Goal: Task Accomplishment & Management: Use online tool/utility

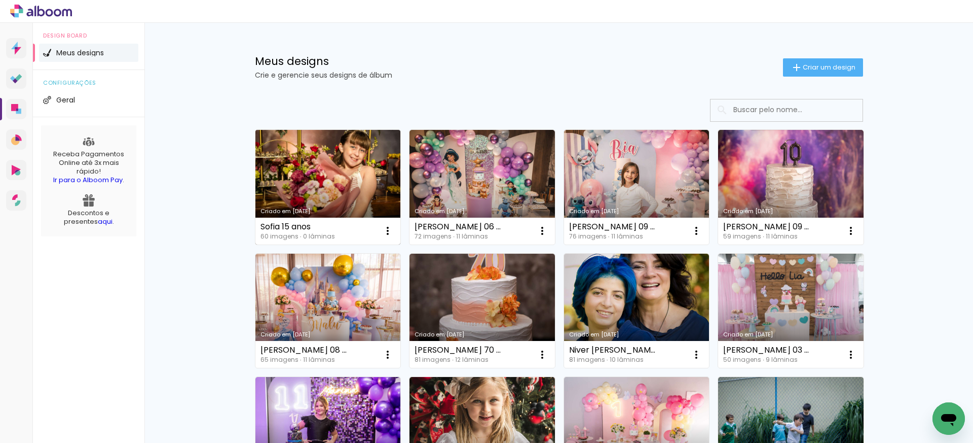
click at [335, 186] on link "Criado em [DATE]" at bounding box center [327, 187] width 145 height 115
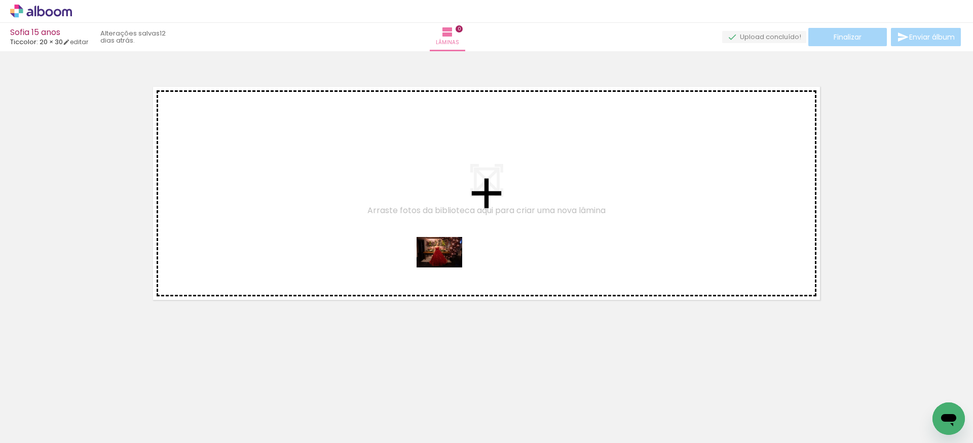
drag, startPoint x: 177, startPoint y: 415, endPoint x: 447, endPoint y: 267, distance: 307.4
click at [447, 267] on quentale-workspace at bounding box center [486, 221] width 973 height 443
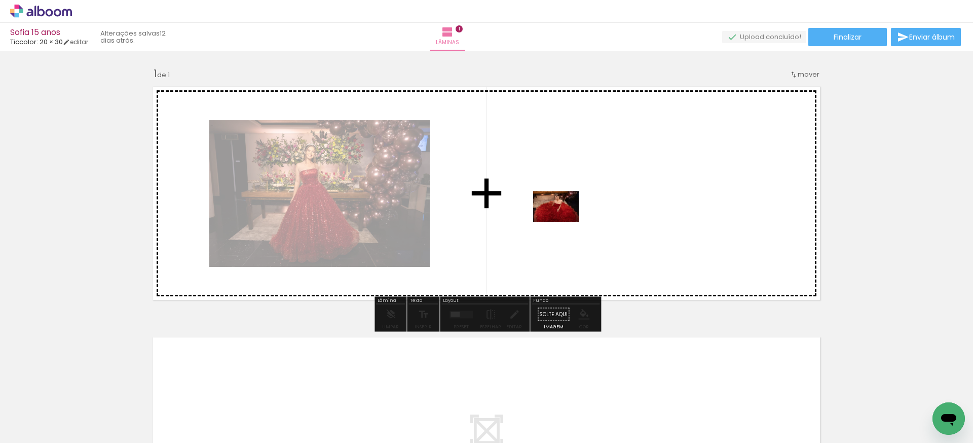
drag, startPoint x: 331, startPoint y: 406, endPoint x: 564, endPoint y: 222, distance: 297.0
click at [564, 222] on quentale-workspace at bounding box center [486, 221] width 973 height 443
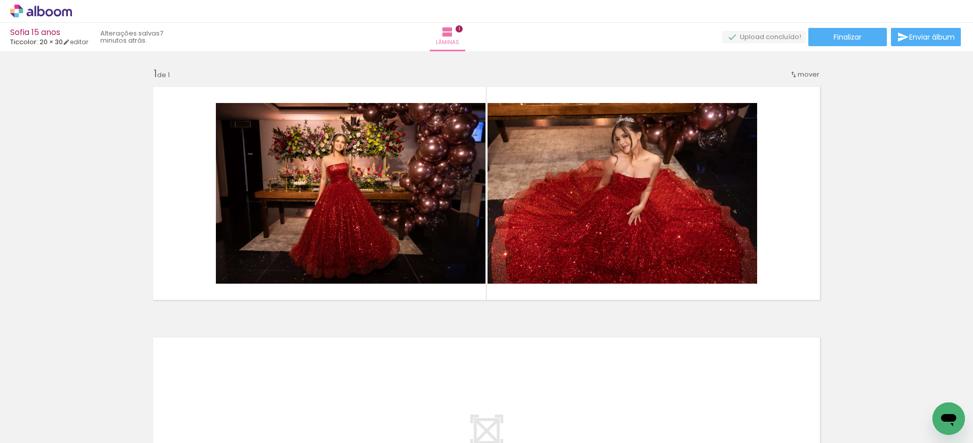
scroll to position [0, 2519]
click at [22, 429] on span "Adicionar Fotos" at bounding box center [36, 428] width 30 height 11
click at [0, 0] on input "file" at bounding box center [0, 0] width 0 height 0
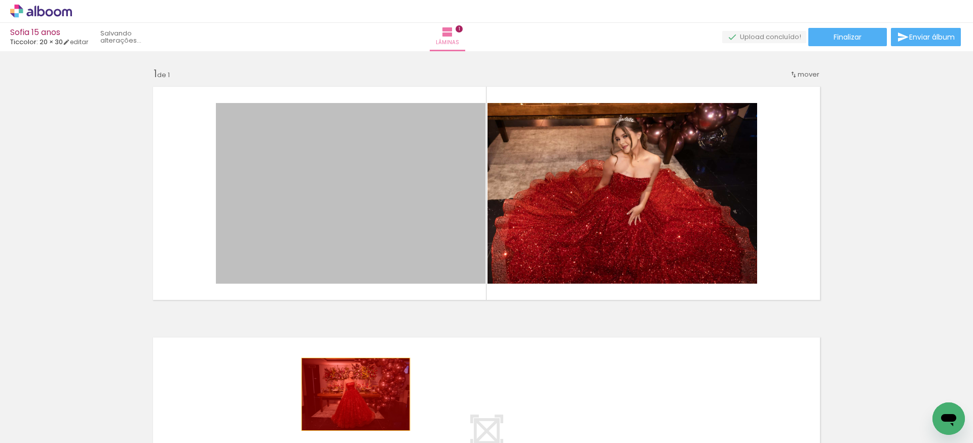
drag, startPoint x: 401, startPoint y: 222, endPoint x: 356, endPoint y: 394, distance: 178.3
click at [356, 394] on quentale-workspace at bounding box center [486, 221] width 973 height 443
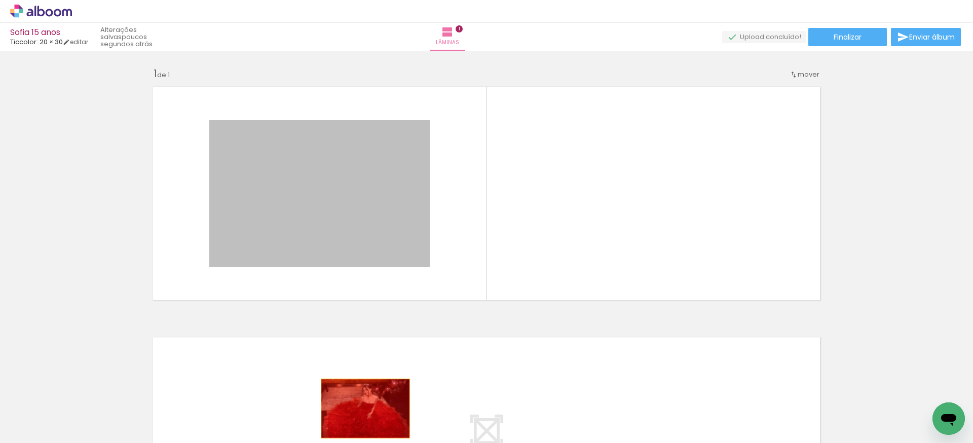
drag, startPoint x: 380, startPoint y: 211, endPoint x: 365, endPoint y: 408, distance: 197.2
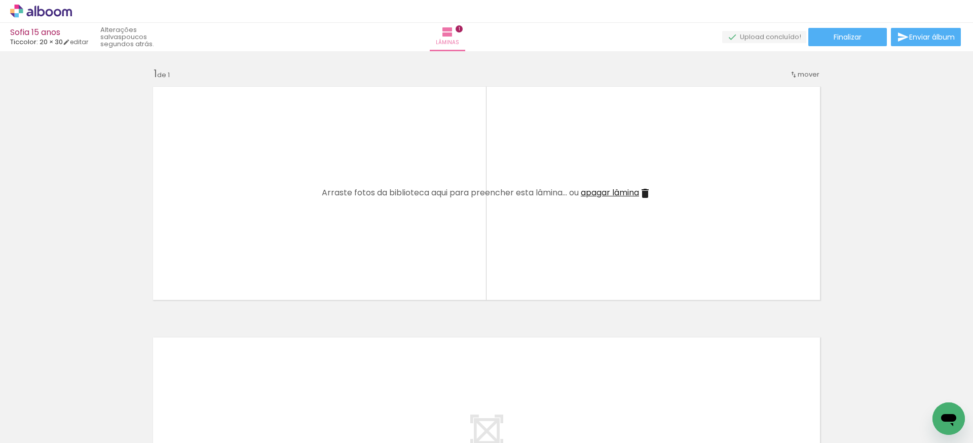
scroll to position [0, 2690]
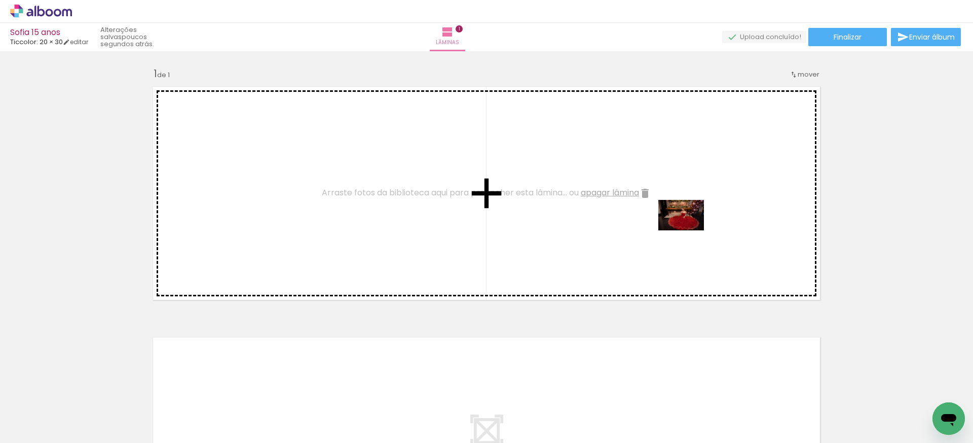
drag, startPoint x: 855, startPoint y: 384, endPoint x: 689, endPoint y: 230, distance: 226.7
click at [689, 230] on quentale-workspace at bounding box center [486, 221] width 973 height 443
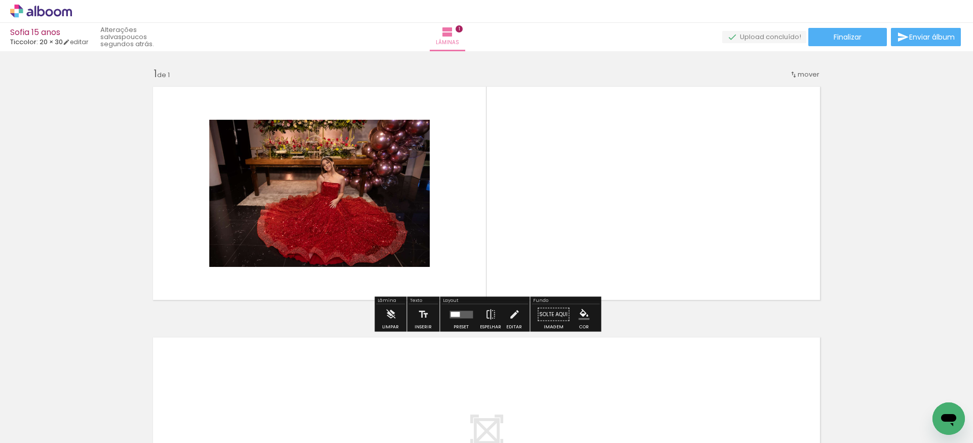
click at [453, 313] on div at bounding box center [455, 313] width 9 height 5
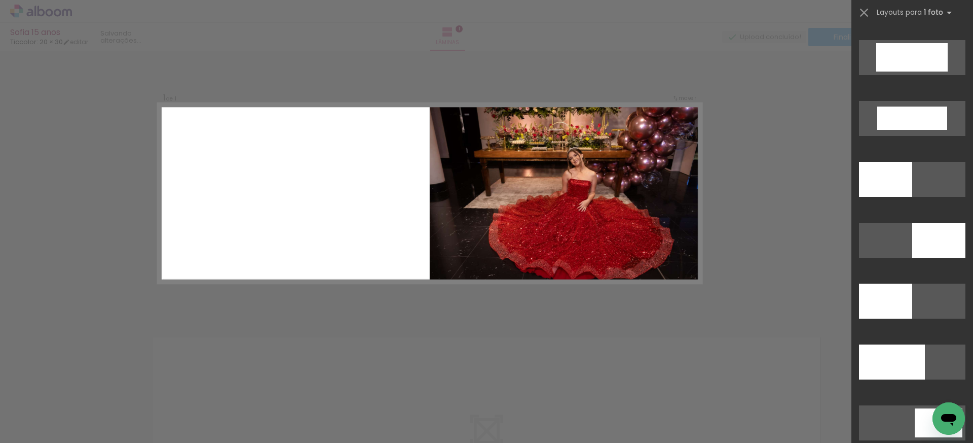
scroll to position [2274, 0]
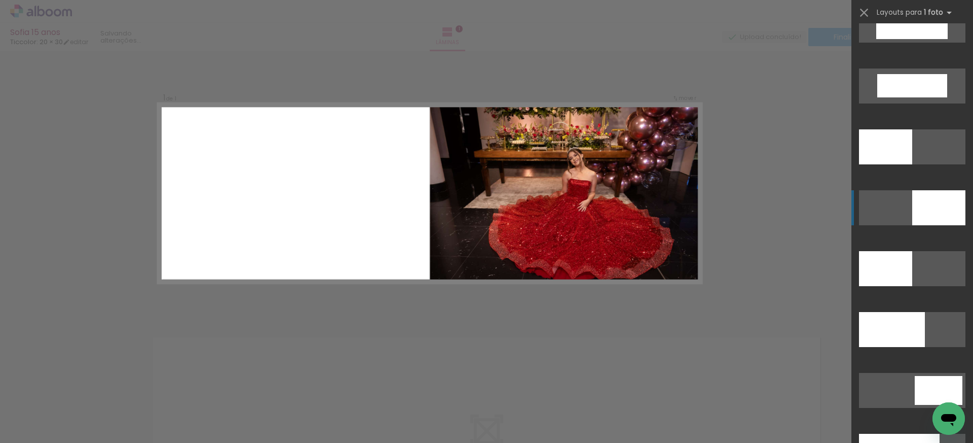
click at [912, 164] on div at bounding box center [885, 146] width 53 height 35
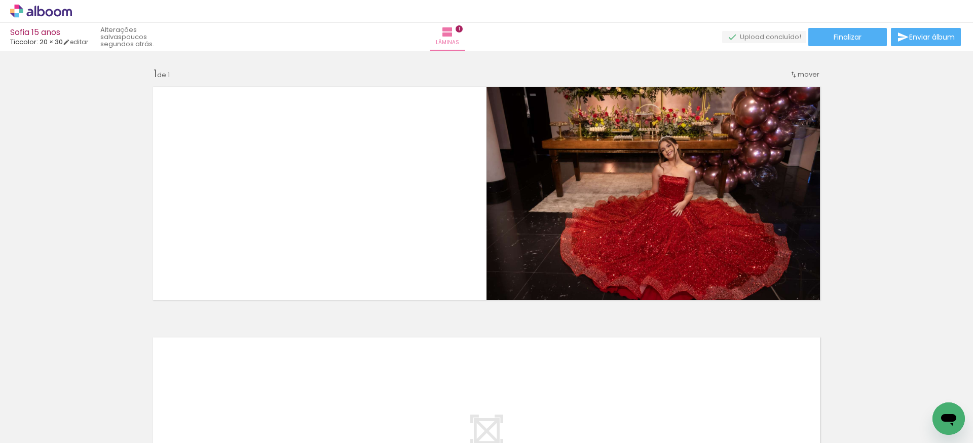
click at [54, 411] on iron-icon at bounding box center [52, 412] width 8 height 8
click at [0, 0] on slot "Não utilizadas" at bounding box center [0, 0] width 0 height 0
type input "Não utilizadas"
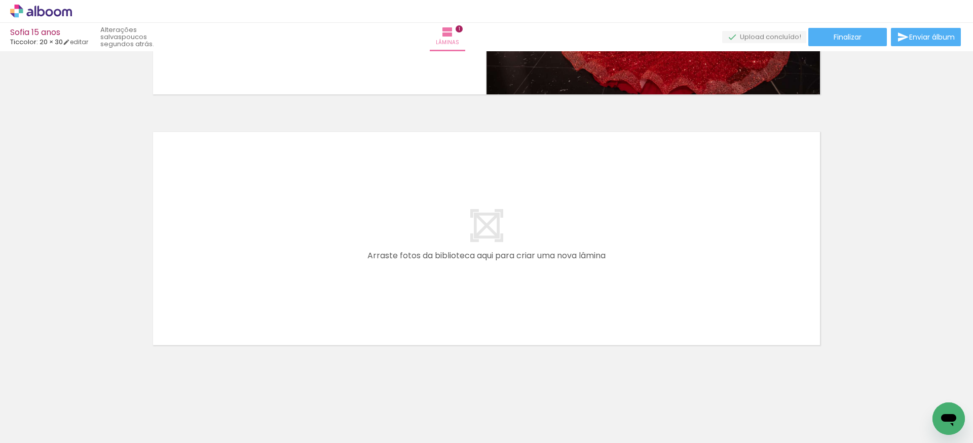
scroll to position [212, 0]
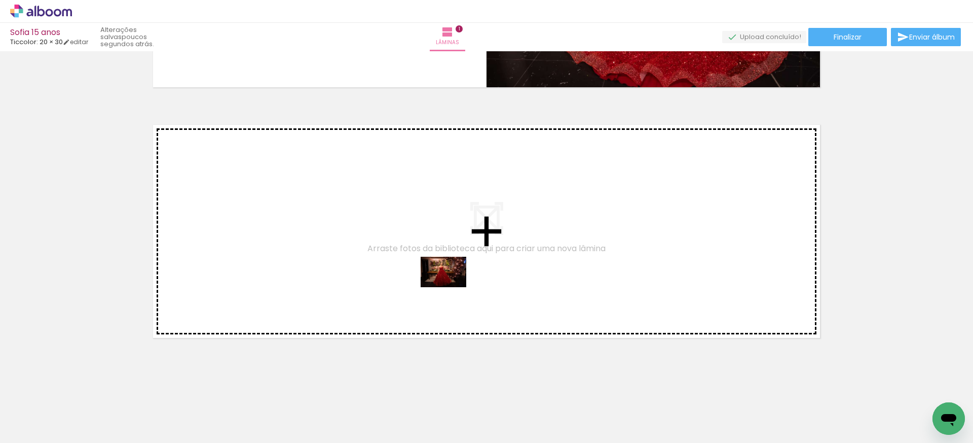
drag, startPoint x: 174, startPoint y: 406, endPoint x: 451, endPoint y: 287, distance: 301.1
click at [451, 287] on quentale-workspace at bounding box center [486, 221] width 973 height 443
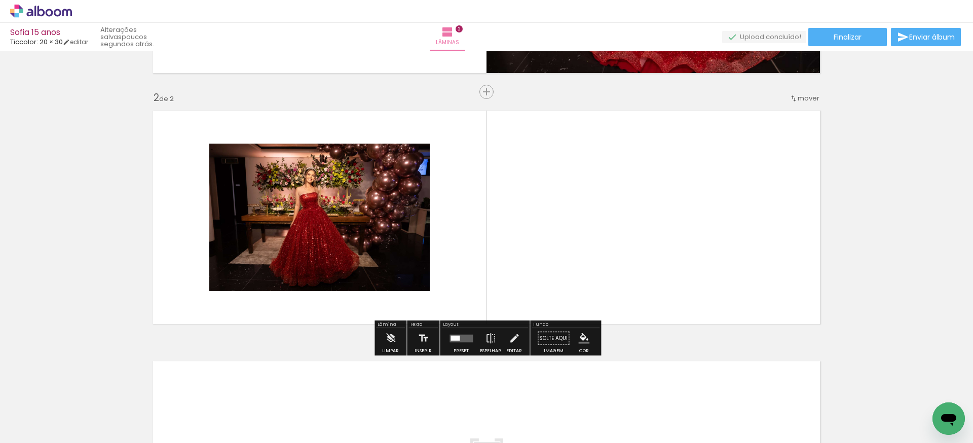
scroll to position [228, 0]
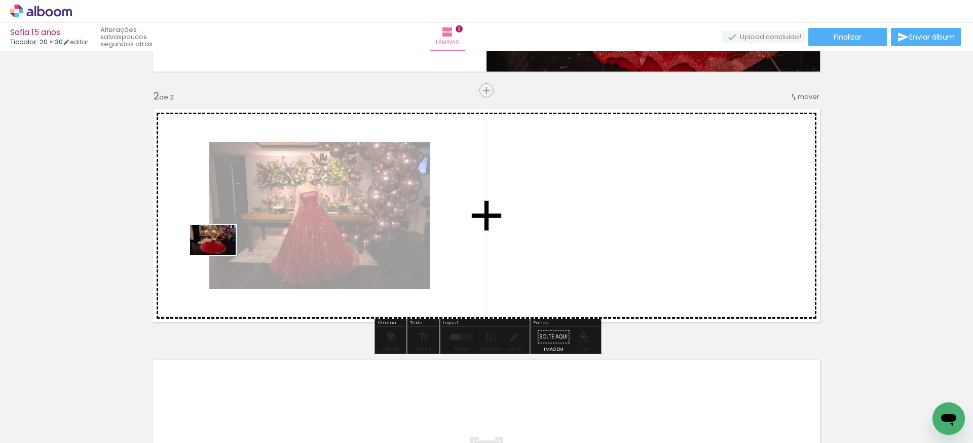
drag, startPoint x: 230, startPoint y: 414, endPoint x: 303, endPoint y: 265, distance: 166.0
click at [221, 253] on quentale-workspace at bounding box center [486, 221] width 973 height 443
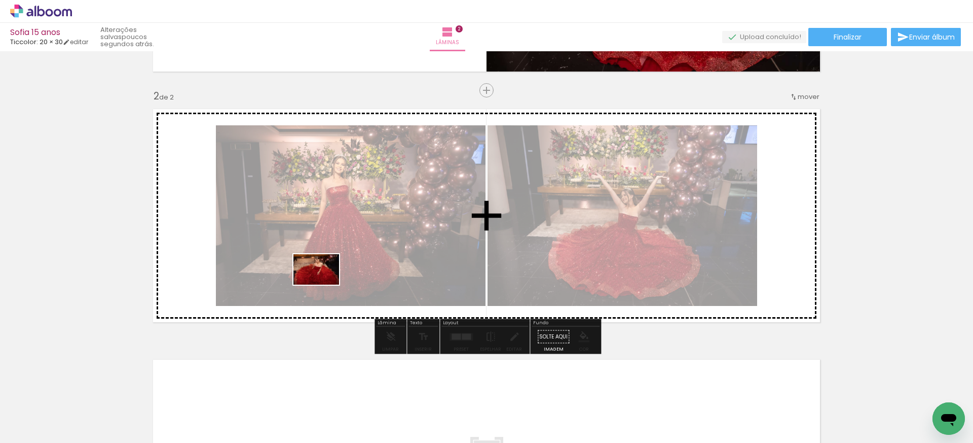
drag, startPoint x: 224, startPoint y: 415, endPoint x: 324, endPoint y: 284, distance: 164.6
click at [324, 284] on quentale-workspace at bounding box center [486, 221] width 973 height 443
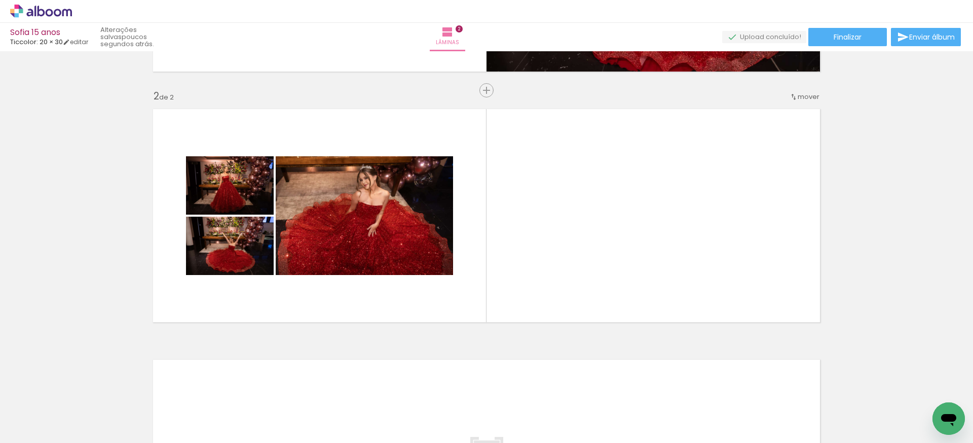
scroll to position [0, 2463]
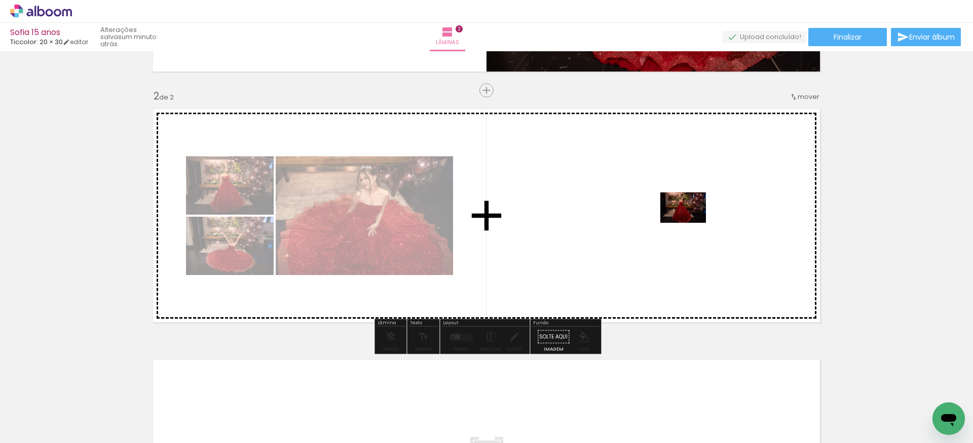
drag, startPoint x: 886, startPoint y: 412, endPoint x: 691, endPoint y: 223, distance: 271.7
click at [691, 223] on quentale-workspace at bounding box center [486, 221] width 973 height 443
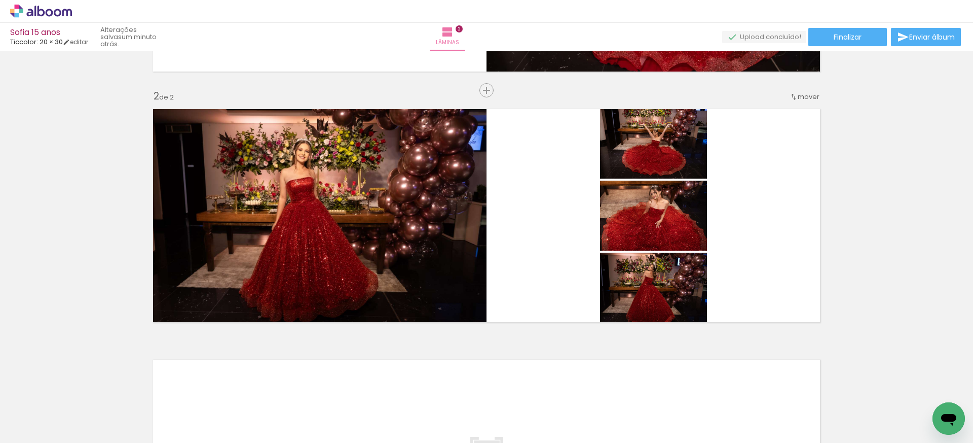
scroll to position [0, 0]
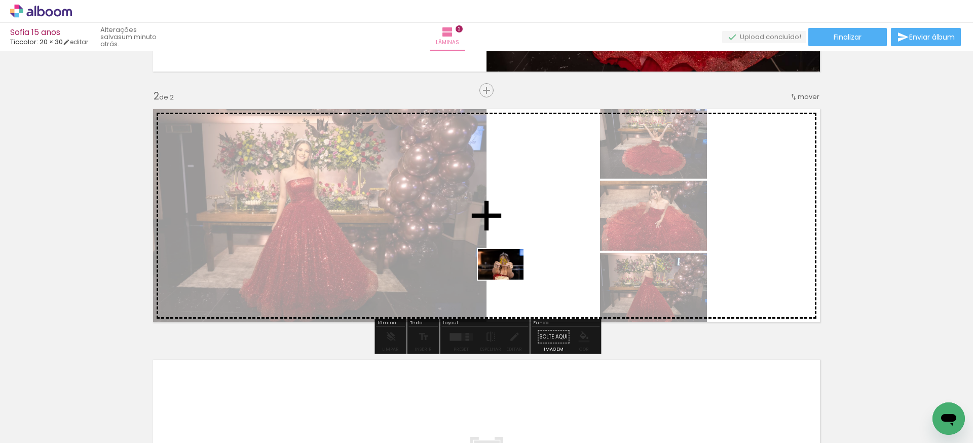
drag, startPoint x: 156, startPoint y: 414, endPoint x: 509, endPoint y: 279, distance: 378.2
click at [509, 279] on quentale-workspace at bounding box center [486, 221] width 973 height 443
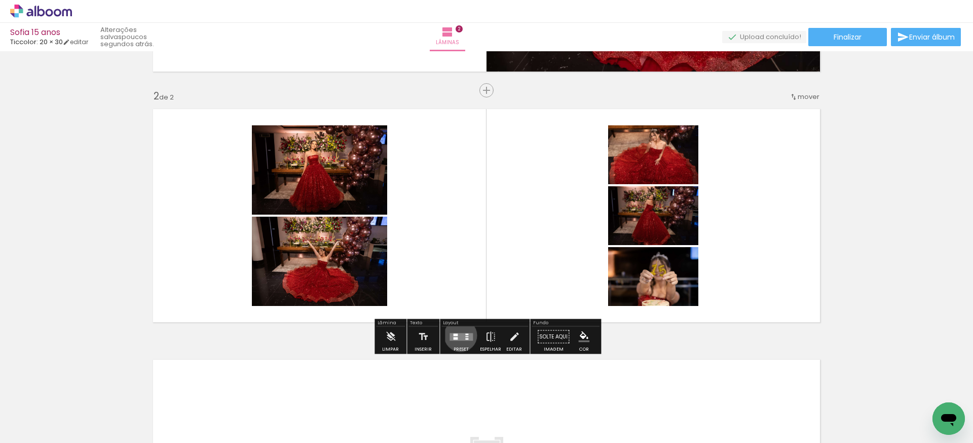
click at [458, 335] on quentale-layouter at bounding box center [461, 337] width 23 height 8
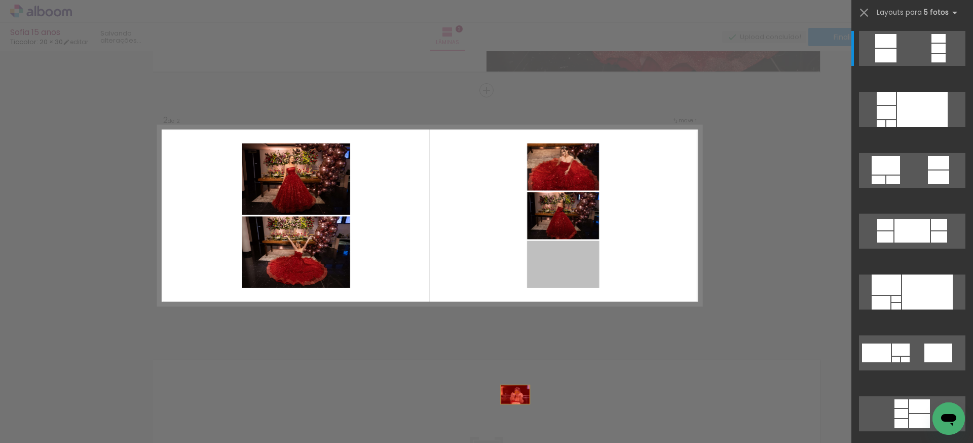
drag, startPoint x: 565, startPoint y: 268, endPoint x: 503, endPoint y: 422, distance: 166.2
drag, startPoint x: 590, startPoint y: 260, endPoint x: 568, endPoint y: 412, distance: 153.2
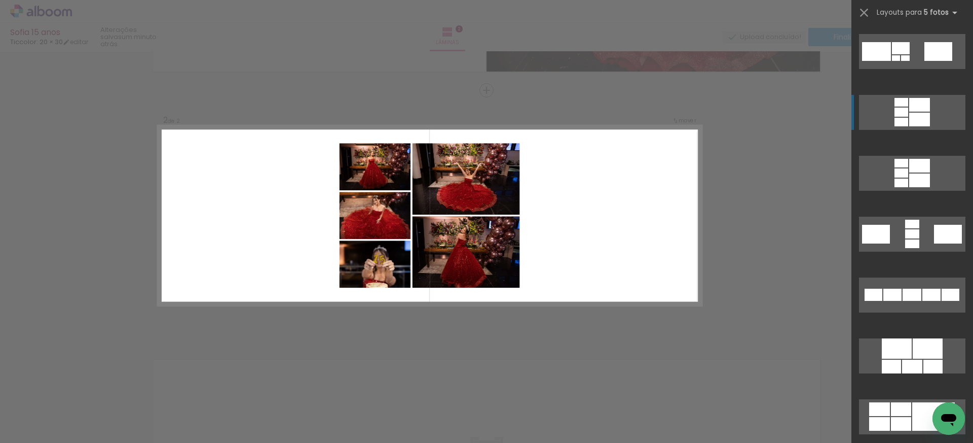
scroll to position [319, 0]
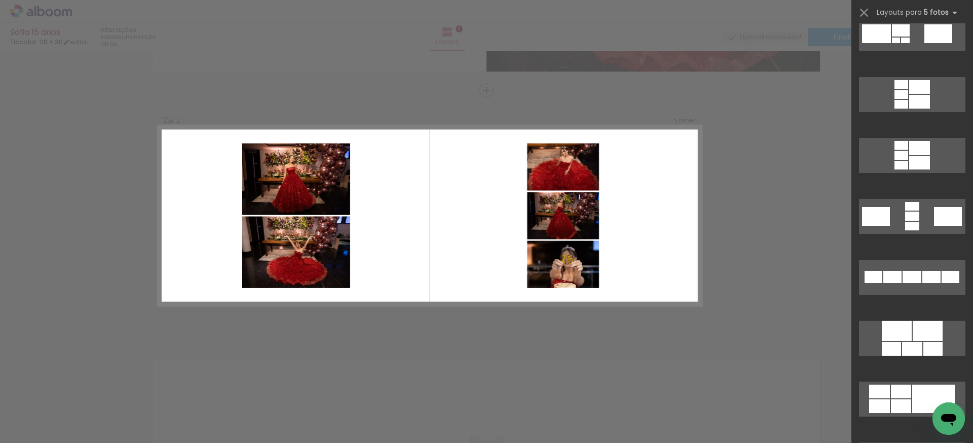
click at [394, 358] on div "Confirmar Cancelar" at bounding box center [486, 211] width 973 height 776
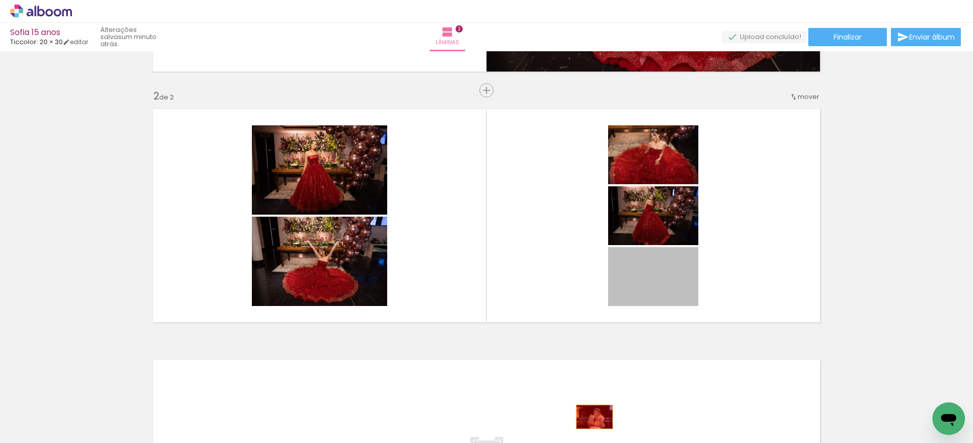
drag, startPoint x: 669, startPoint y: 287, endPoint x: 595, endPoint y: 416, distance: 149.2
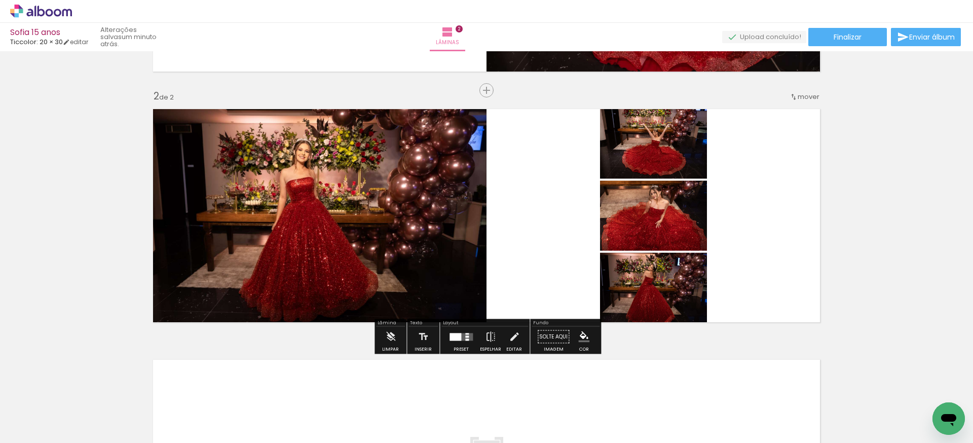
click at [462, 340] on div at bounding box center [461, 336] width 27 height 20
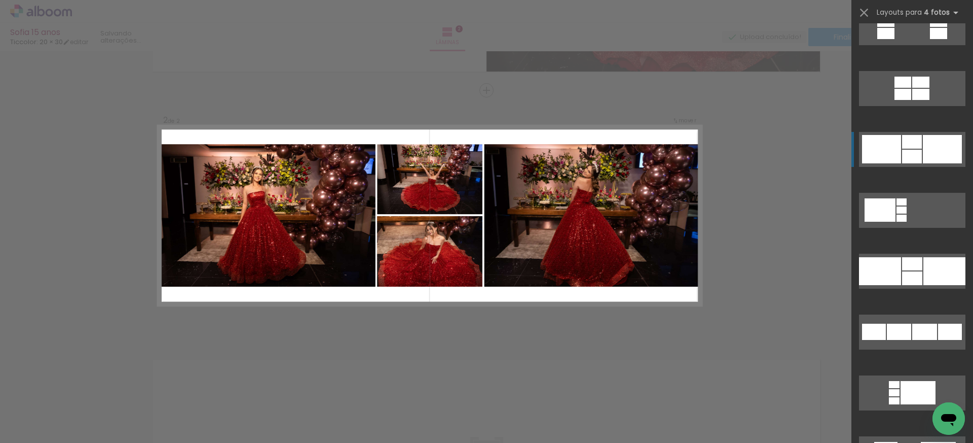
scroll to position [1239, 0]
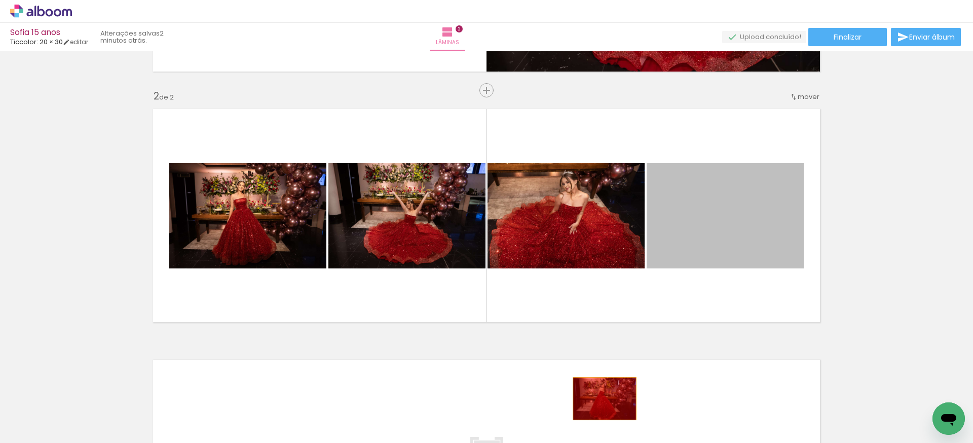
drag, startPoint x: 754, startPoint y: 249, endPoint x: 603, endPoint y: 401, distance: 214.0
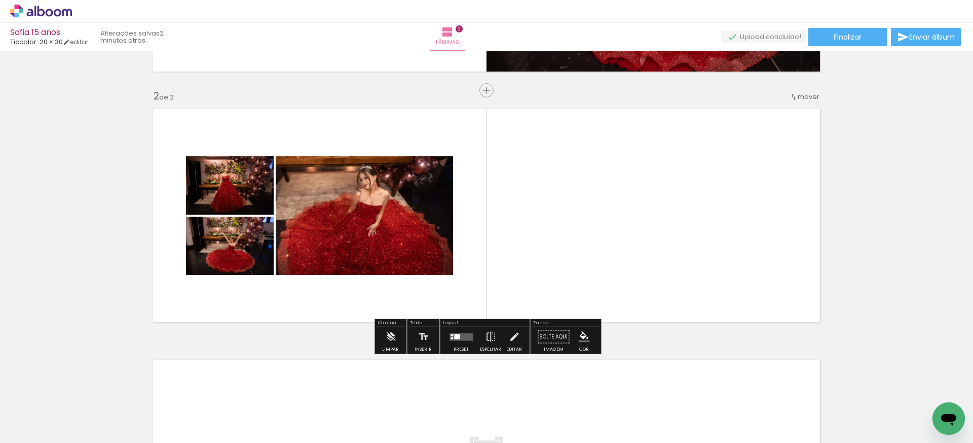
click at [464, 336] on quentale-layouter at bounding box center [461, 337] width 23 height 8
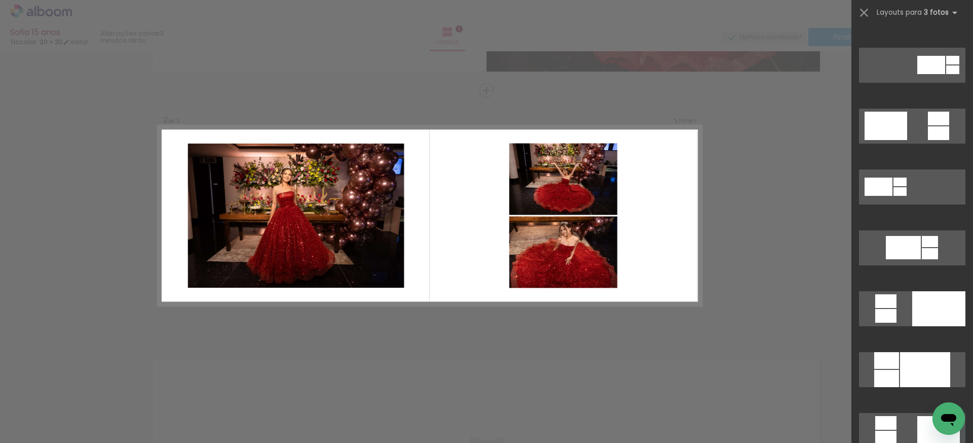
scroll to position [356, 0]
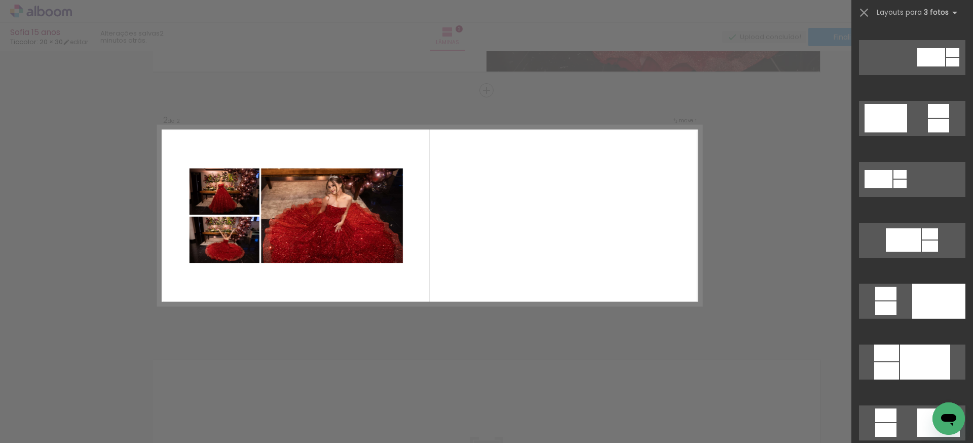
click at [911, 344] on div at bounding box center [913, 367] width 122 height 61
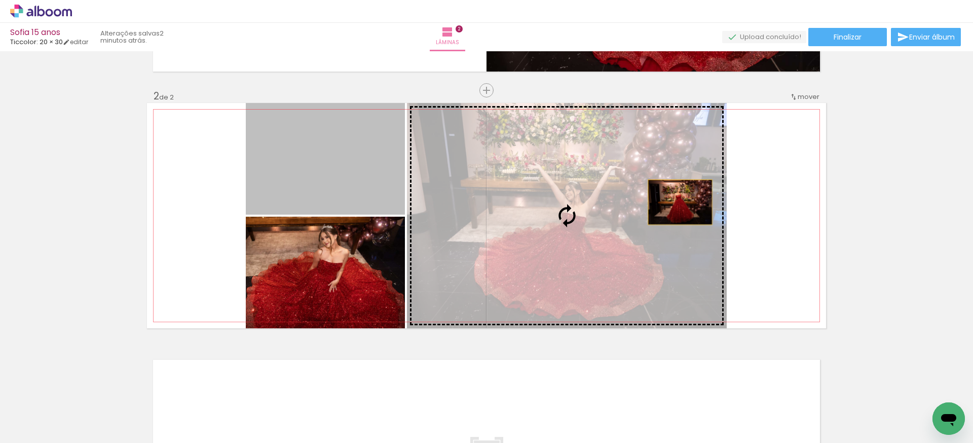
drag, startPoint x: 384, startPoint y: 162, endPoint x: 680, endPoint y: 202, distance: 299.2
click at [0, 0] on slot at bounding box center [0, 0] width 0 height 0
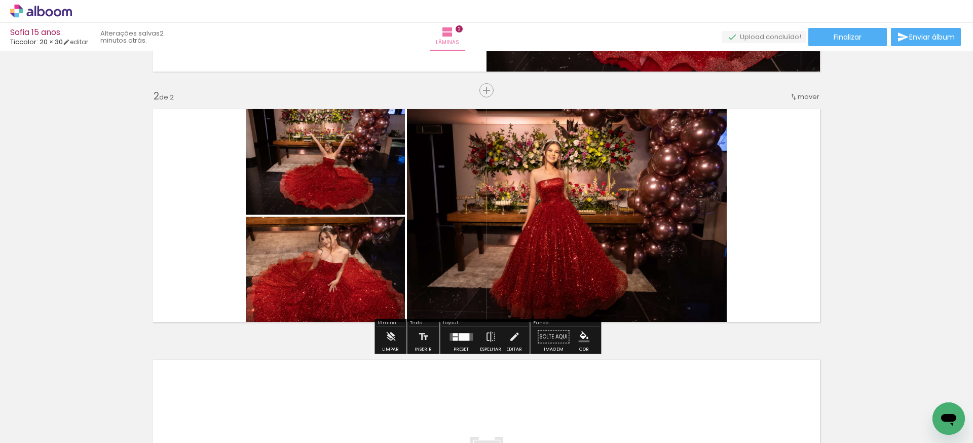
click at [657, 203] on quentale-photo at bounding box center [567, 215] width 320 height 225
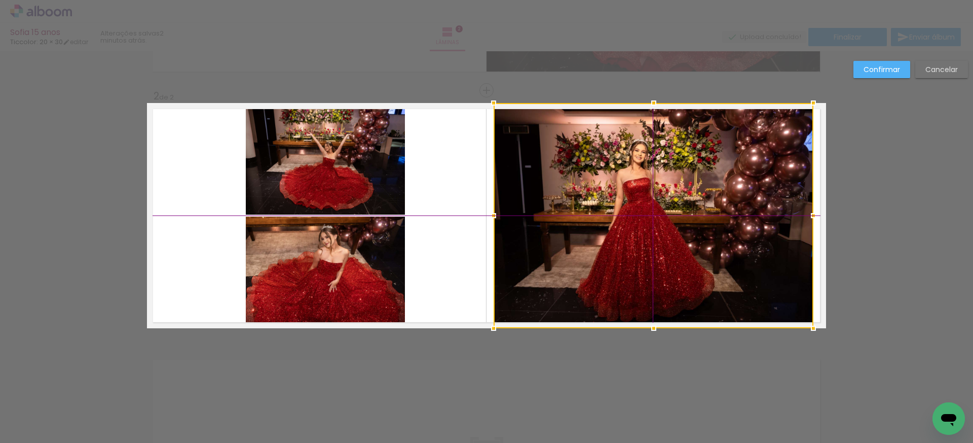
drag, startPoint x: 651, startPoint y: 205, endPoint x: 736, endPoint y: 206, distance: 84.7
click at [736, 206] on div at bounding box center [654, 215] width 320 height 225
click at [0, 0] on slot "Confirmar" at bounding box center [0, 0] width 0 height 0
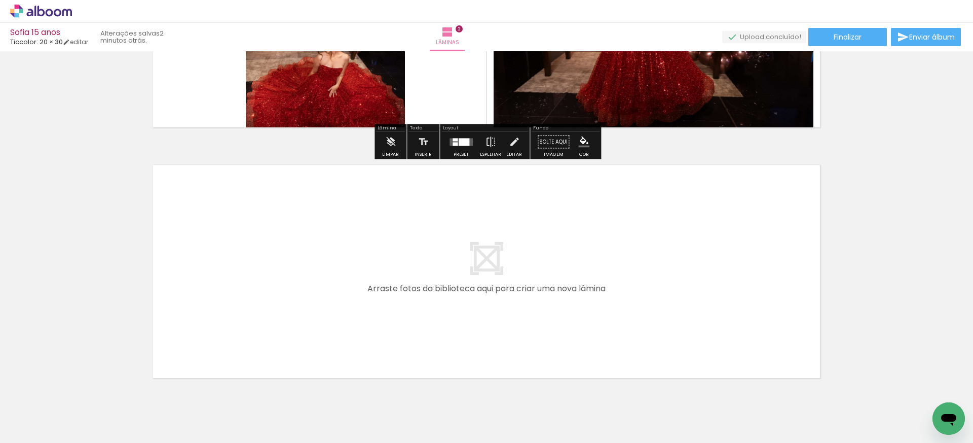
scroll to position [455, 0]
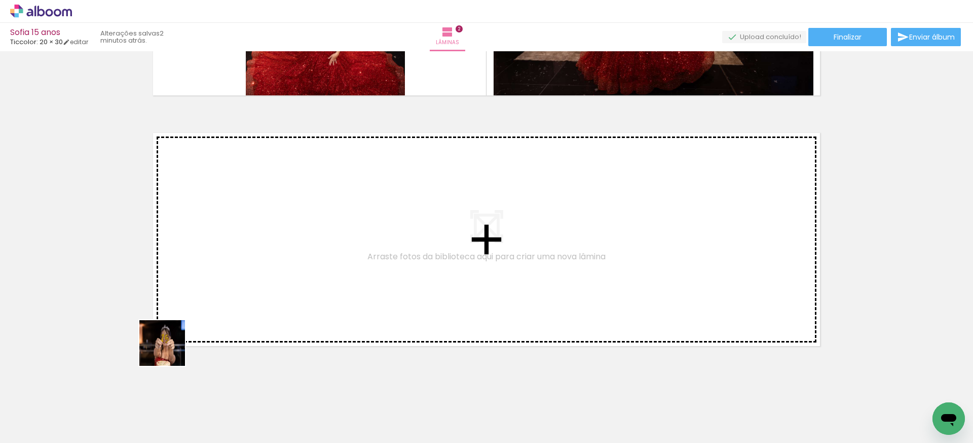
drag, startPoint x: 163, startPoint y: 415, endPoint x: 180, endPoint y: 354, distance: 62.9
click at [172, 338] on quentale-workspace at bounding box center [486, 221] width 973 height 443
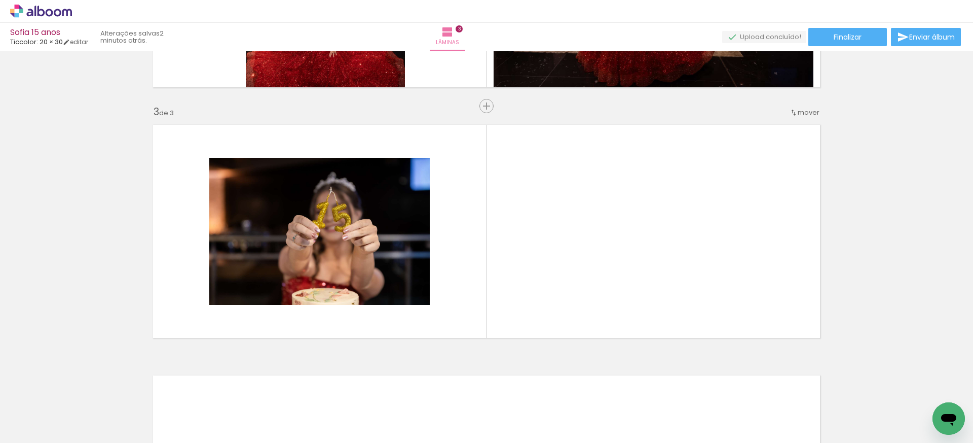
scroll to position [479, 0]
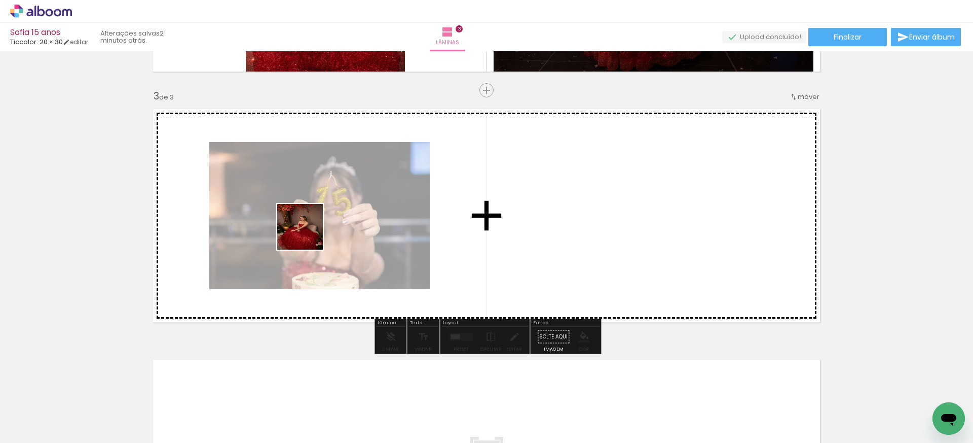
drag, startPoint x: 156, startPoint y: 417, endPoint x: 267, endPoint y: 328, distance: 141.8
click at [322, 221] on quentale-workspace at bounding box center [486, 221] width 973 height 443
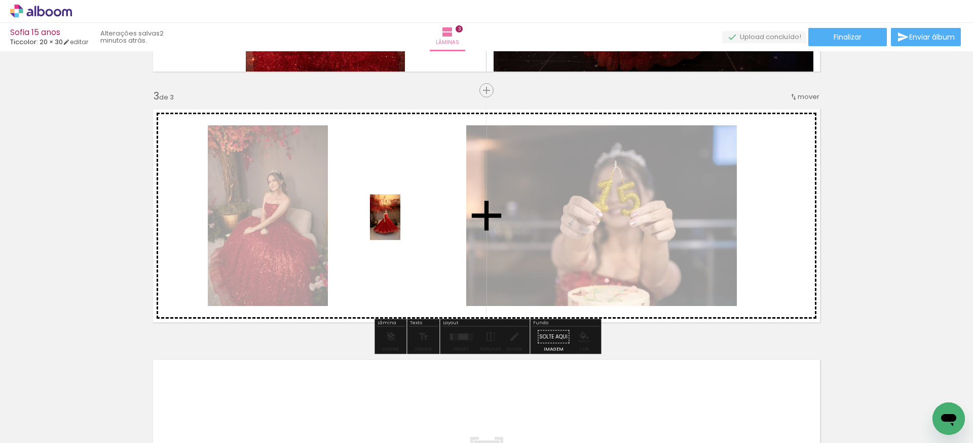
drag, startPoint x: 178, startPoint y: 397, endPoint x: 400, endPoint y: 225, distance: 281.4
click at [400, 225] on quentale-workspace at bounding box center [486, 221] width 973 height 443
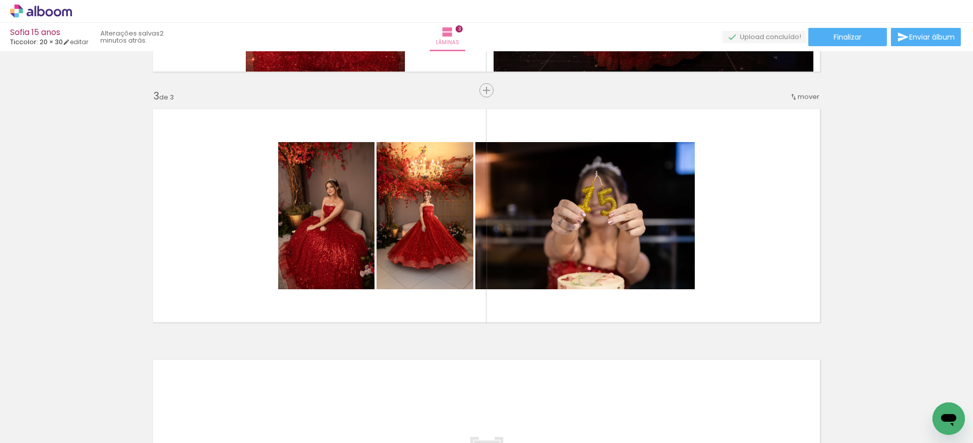
scroll to position [0, 2292]
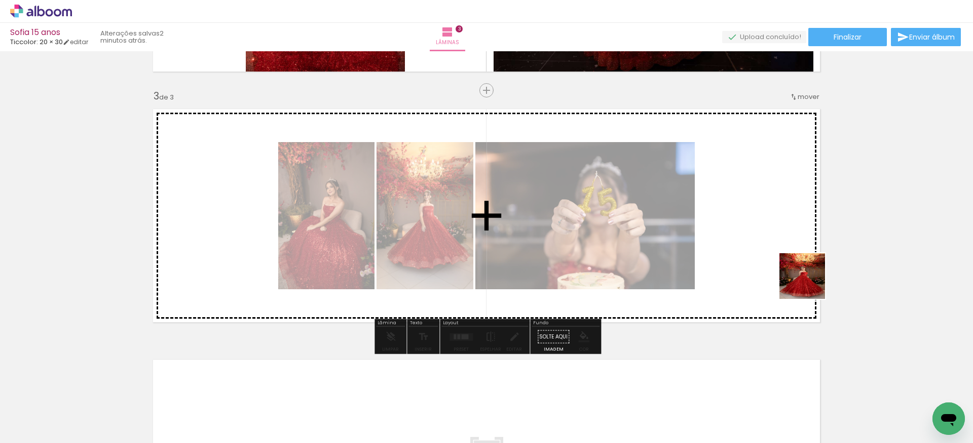
drag, startPoint x: 939, startPoint y: 399, endPoint x: 726, endPoint y: 236, distance: 268.3
click at [726, 236] on quentale-workspace at bounding box center [486, 221] width 973 height 443
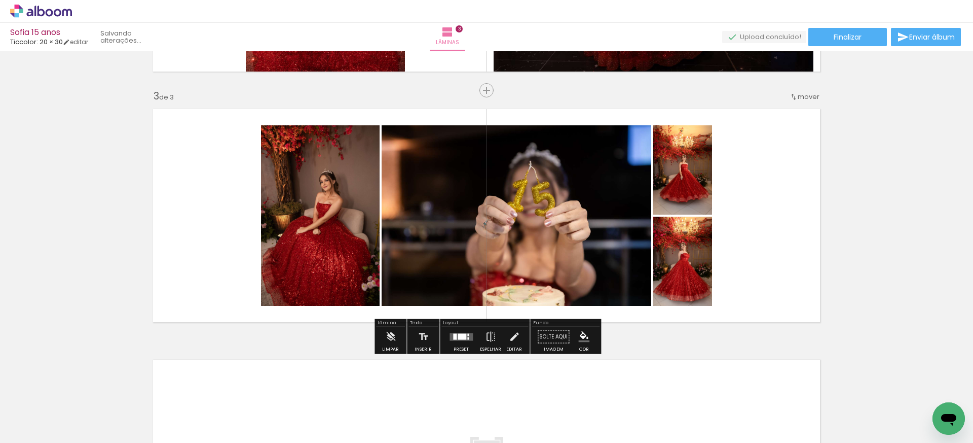
scroll to position [0, 2236]
click at [450, 336] on quentale-layouter at bounding box center [461, 337] width 23 height 8
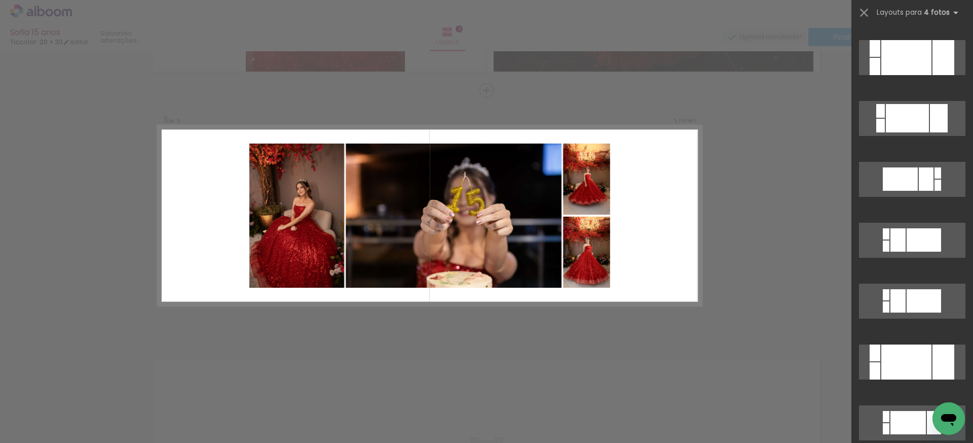
scroll to position [0, 0]
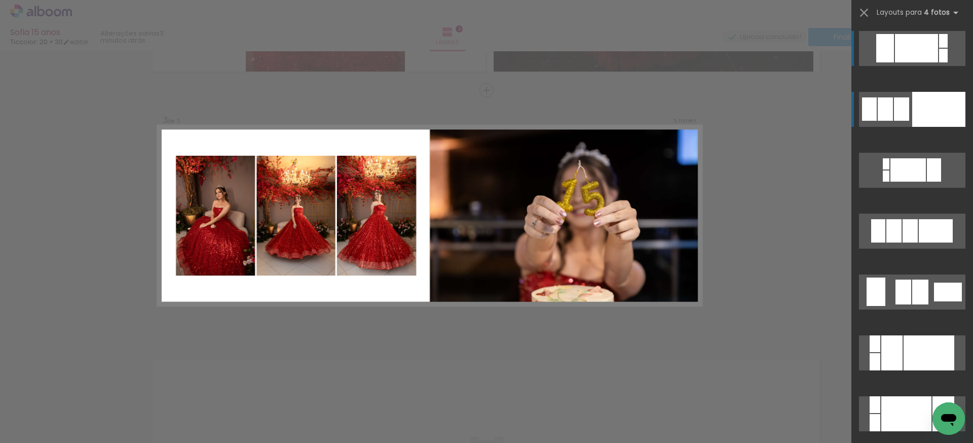
click at [928, 115] on div at bounding box center [938, 109] width 53 height 35
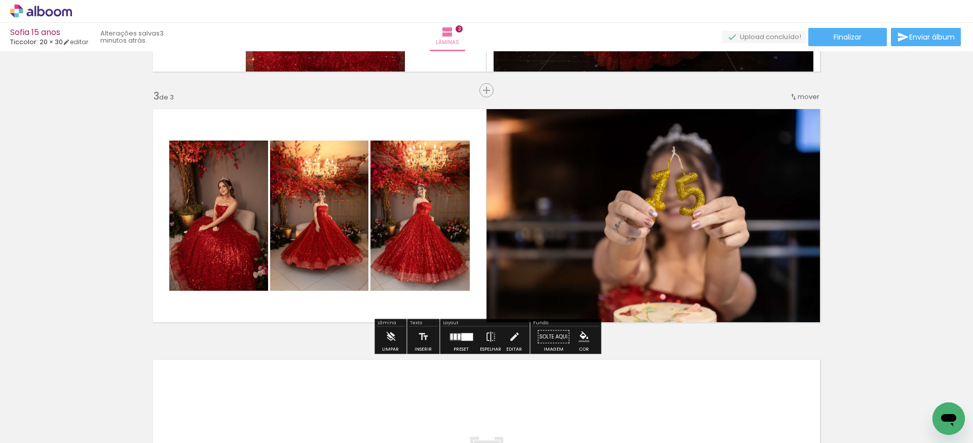
click at [461, 335] on div at bounding box center [467, 337] width 12 height 8
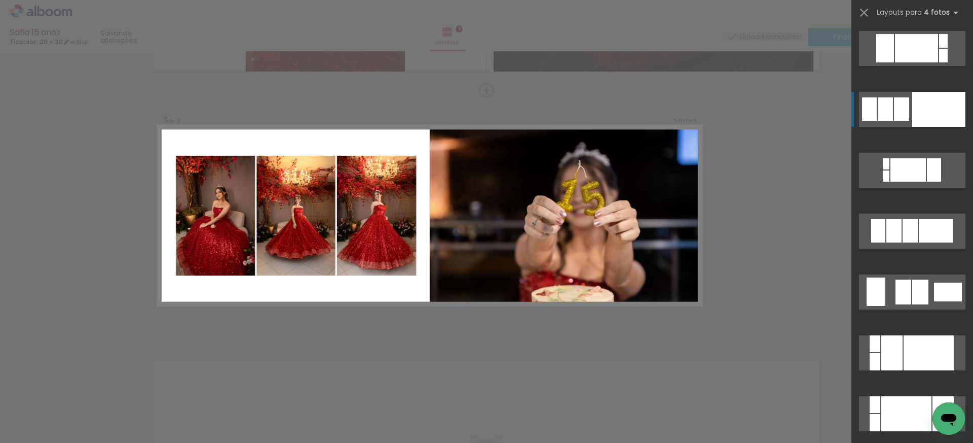
scroll to position [61, 0]
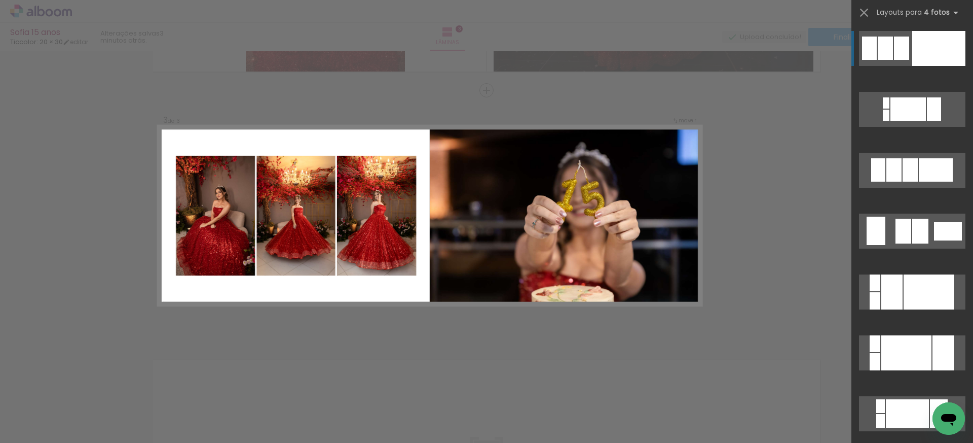
click at [933, 45] on div at bounding box center [938, 48] width 53 height 35
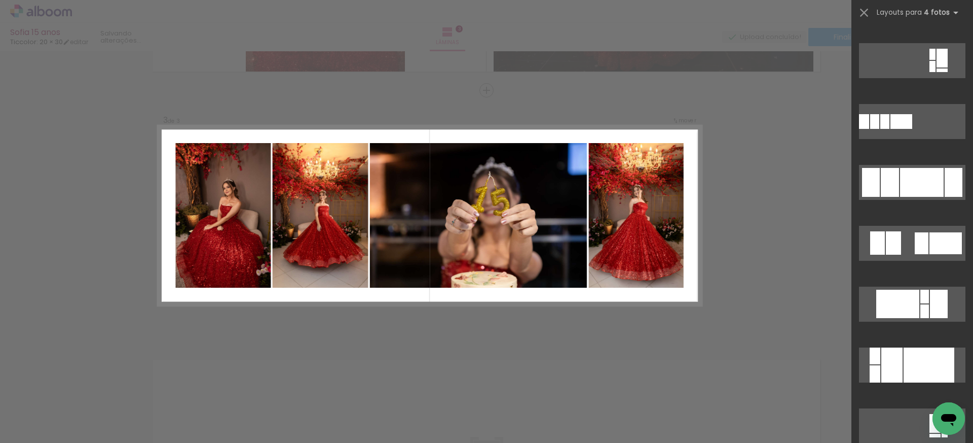
scroll to position [841, 0]
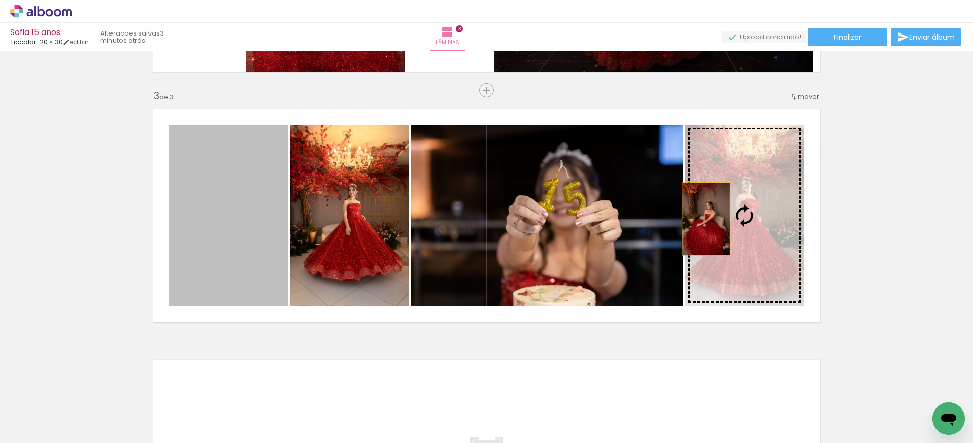
drag, startPoint x: 259, startPoint y: 234, endPoint x: 706, endPoint y: 218, distance: 447.9
click at [0, 0] on slot at bounding box center [0, 0] width 0 height 0
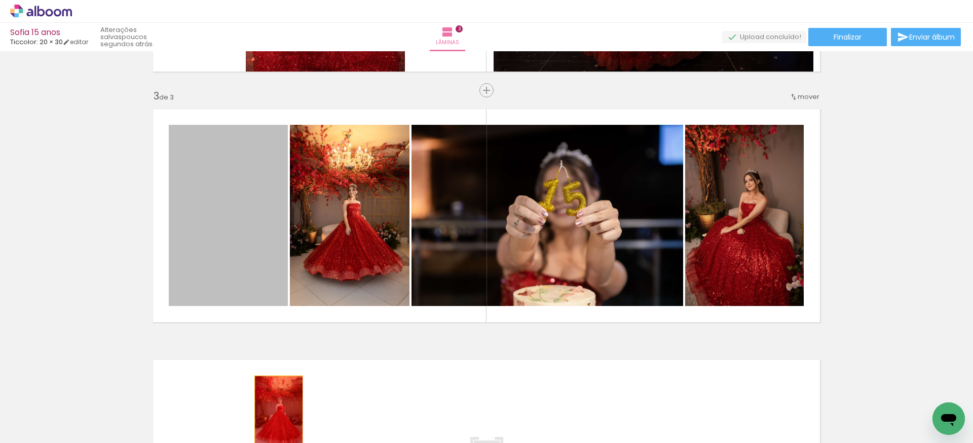
drag, startPoint x: 199, startPoint y: 239, endPoint x: 280, endPoint y: 411, distance: 190.5
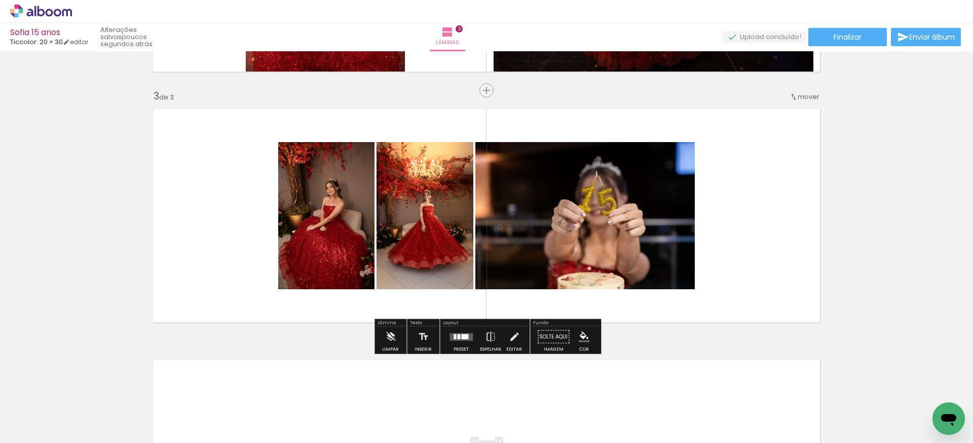
click at [461, 337] on div at bounding box center [464, 336] width 7 height 5
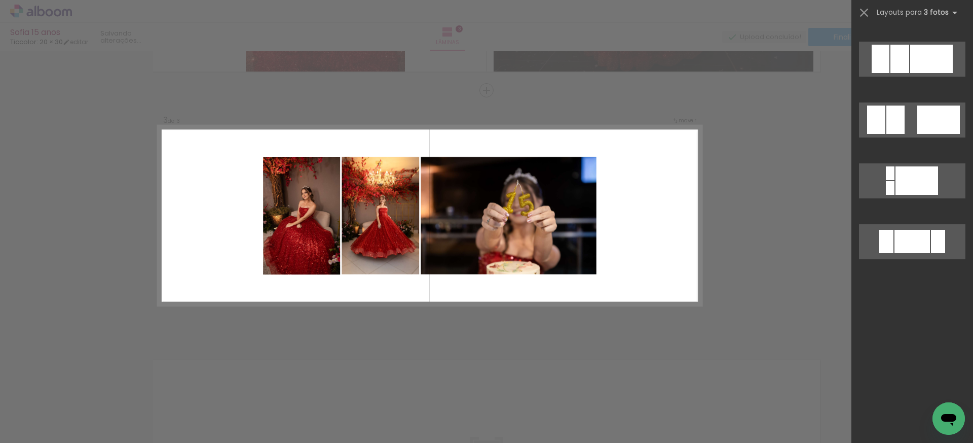
scroll to position [0, 0]
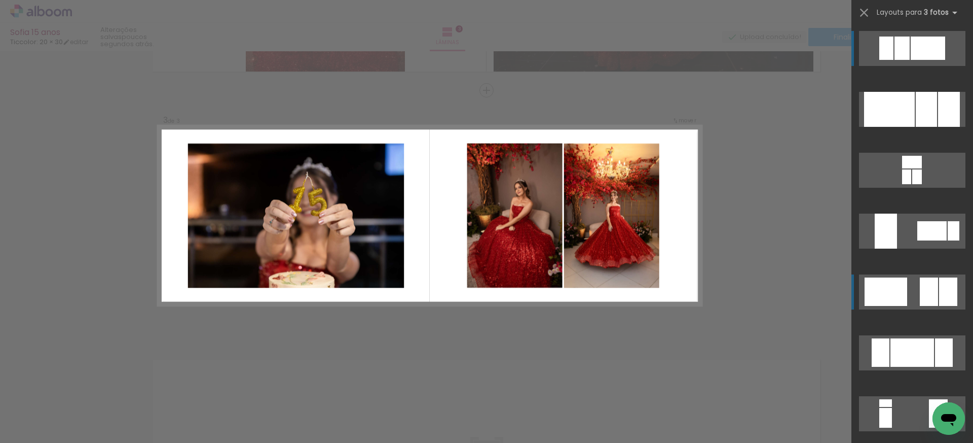
click at [911, 184] on div at bounding box center [906, 176] width 9 height 15
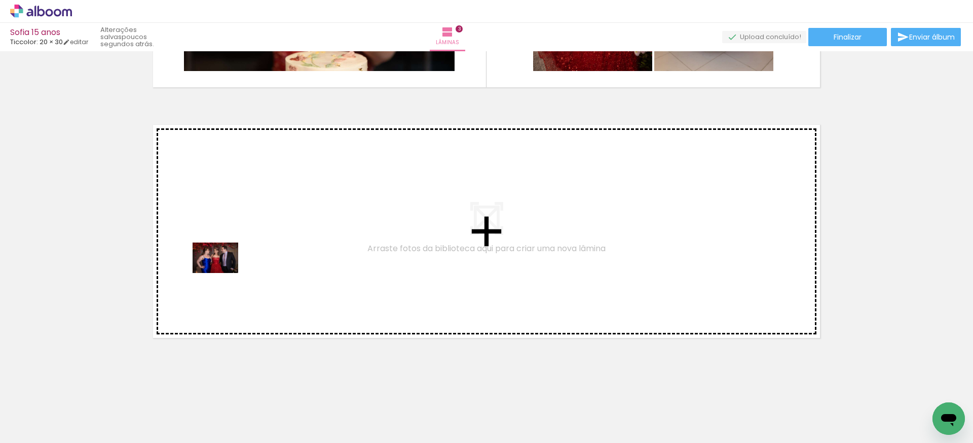
drag, startPoint x: 220, startPoint y: 408, endPoint x: 223, endPoint y: 270, distance: 137.4
click at [223, 270] on quentale-workspace at bounding box center [486, 221] width 973 height 443
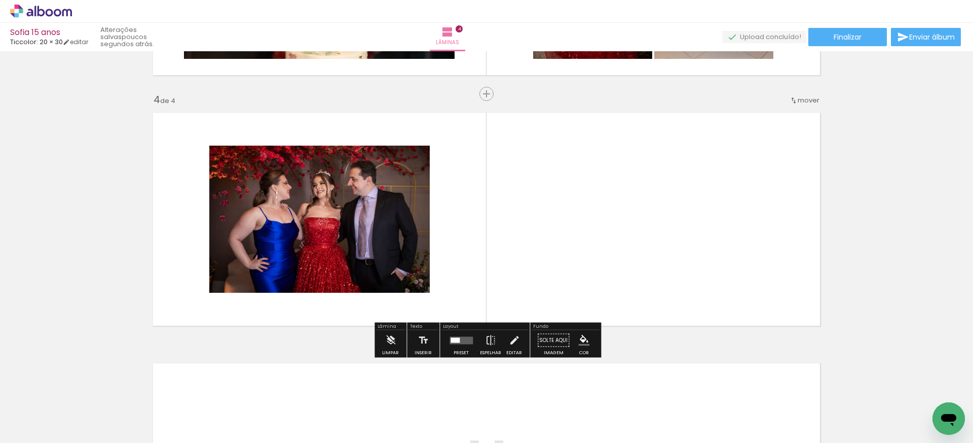
scroll to position [729, 0]
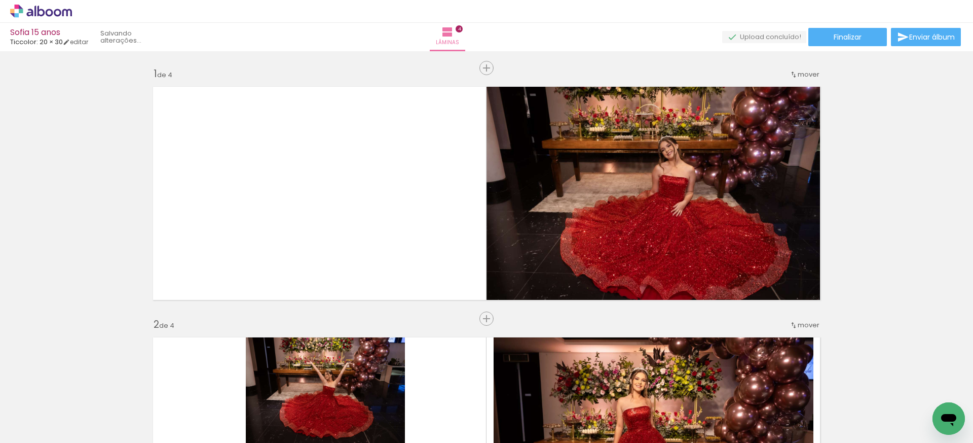
scroll to position [729, 0]
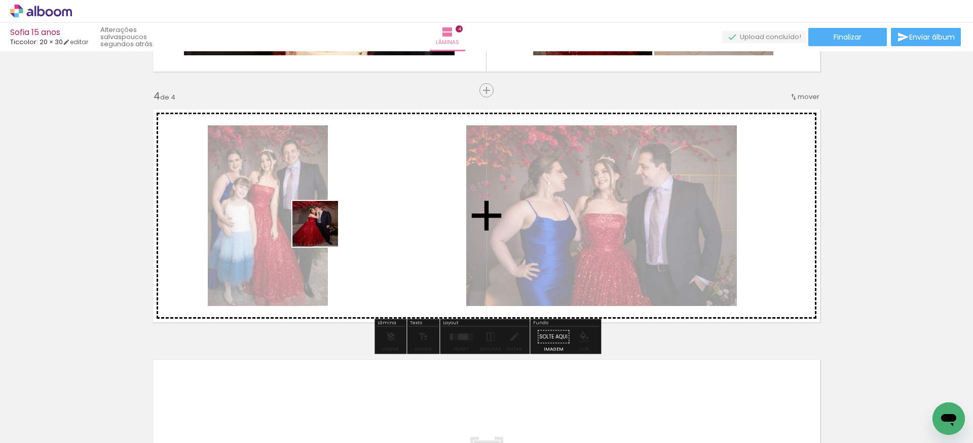
drag, startPoint x: 221, startPoint y: 409, endPoint x: 347, endPoint y: 197, distance: 246.9
click at [347, 197] on quentale-workspace at bounding box center [486, 221] width 973 height 443
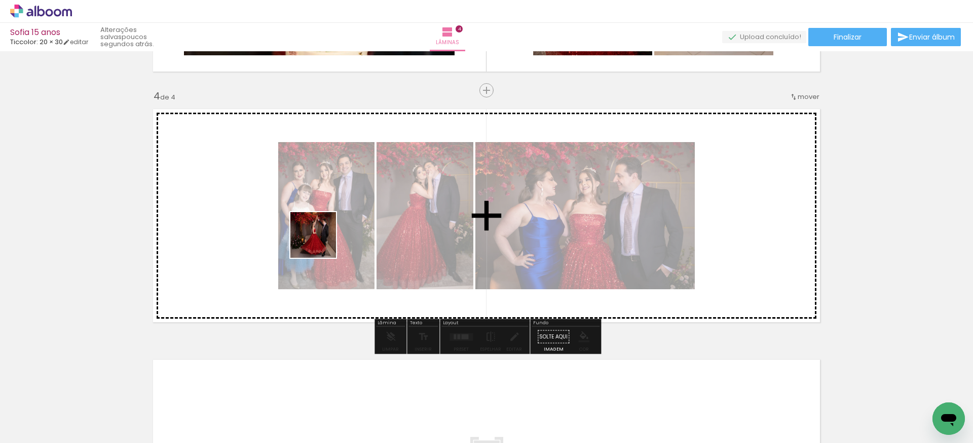
drag, startPoint x: 226, startPoint y: 409, endPoint x: 351, endPoint y: 278, distance: 180.7
click at [329, 232] on quentale-workspace at bounding box center [486, 221] width 973 height 443
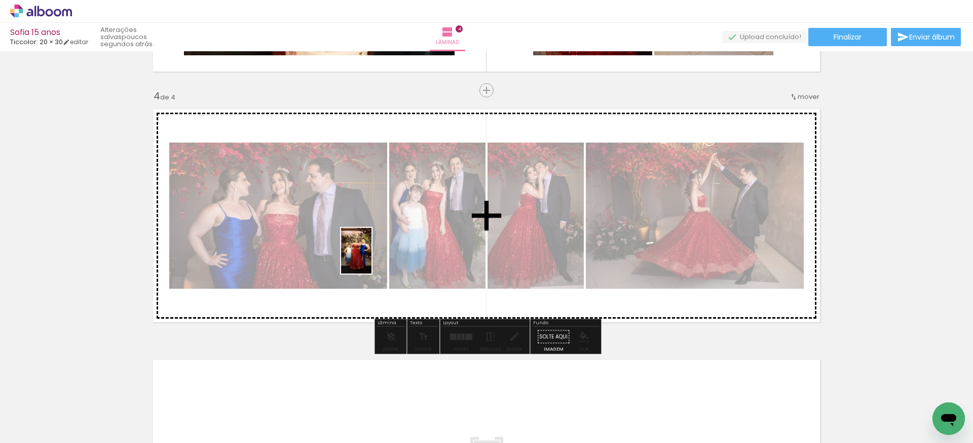
drag, startPoint x: 274, startPoint y: 410, endPoint x: 372, endPoint y: 258, distance: 180.1
click at [372, 258] on quentale-workspace at bounding box center [486, 221] width 973 height 443
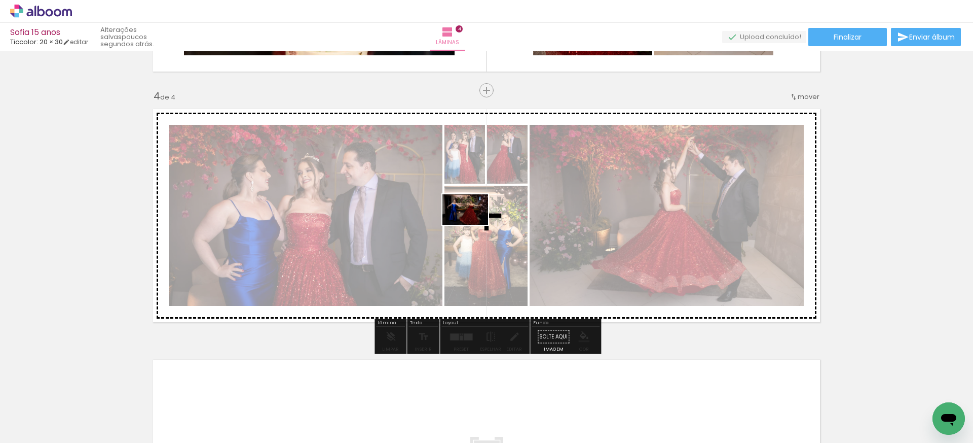
drag, startPoint x: 314, startPoint y: 367, endPoint x: 473, endPoint y: 225, distance: 213.2
click at [473, 225] on quentale-workspace at bounding box center [486, 221] width 973 height 443
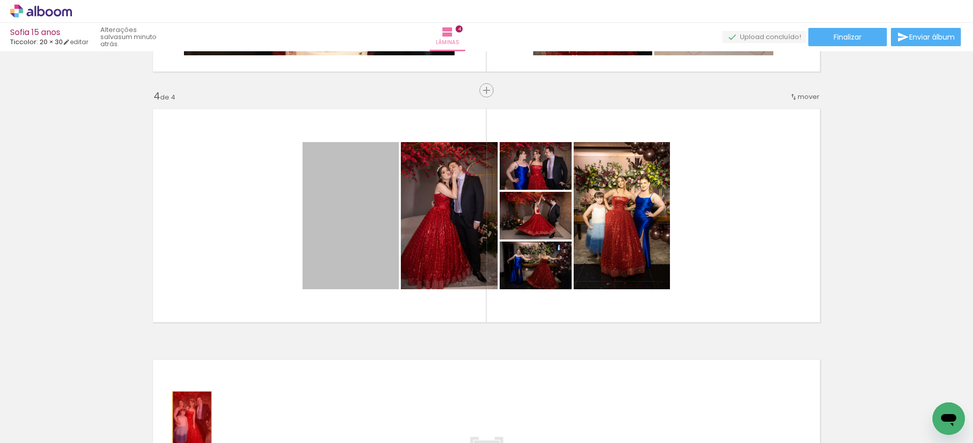
drag, startPoint x: 344, startPoint y: 229, endPoint x: 477, endPoint y: 295, distance: 148.7
click at [193, 420] on quentale-workspace at bounding box center [486, 221] width 973 height 443
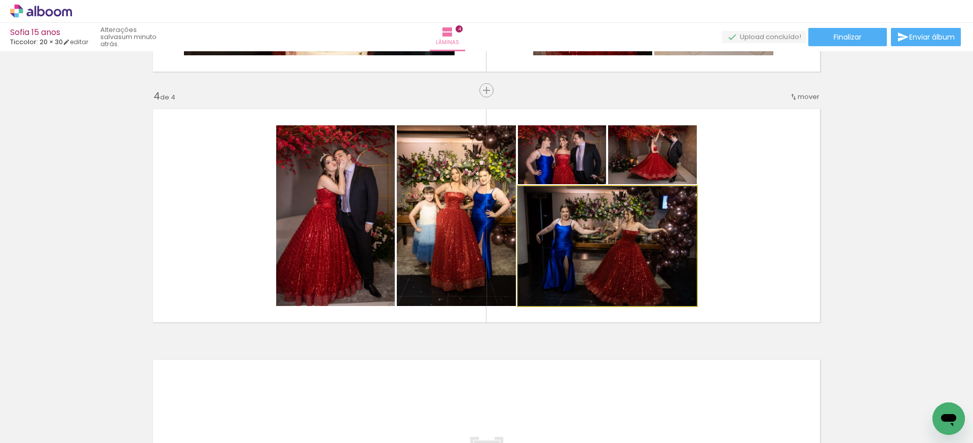
drag, startPoint x: 628, startPoint y: 228, endPoint x: 599, endPoint y: 256, distance: 40.1
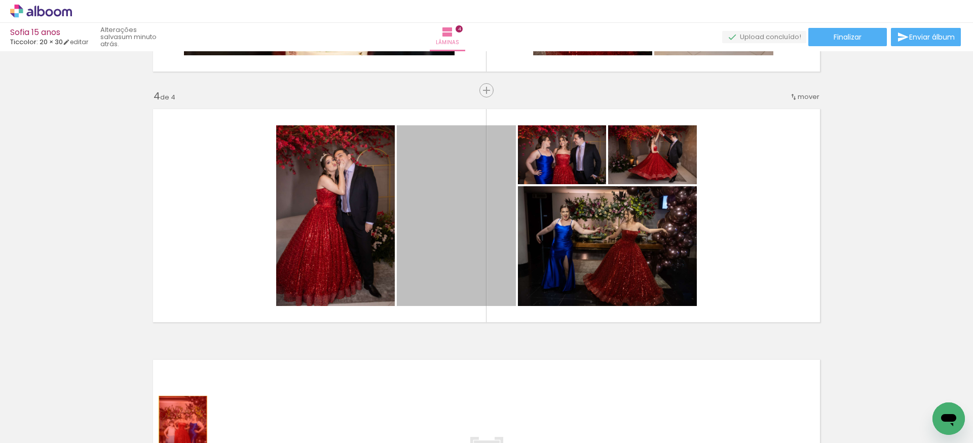
drag, startPoint x: 445, startPoint y: 236, endPoint x: 195, endPoint y: 418, distance: 309.6
click at [185, 425] on quentale-workspace at bounding box center [486, 221] width 973 height 443
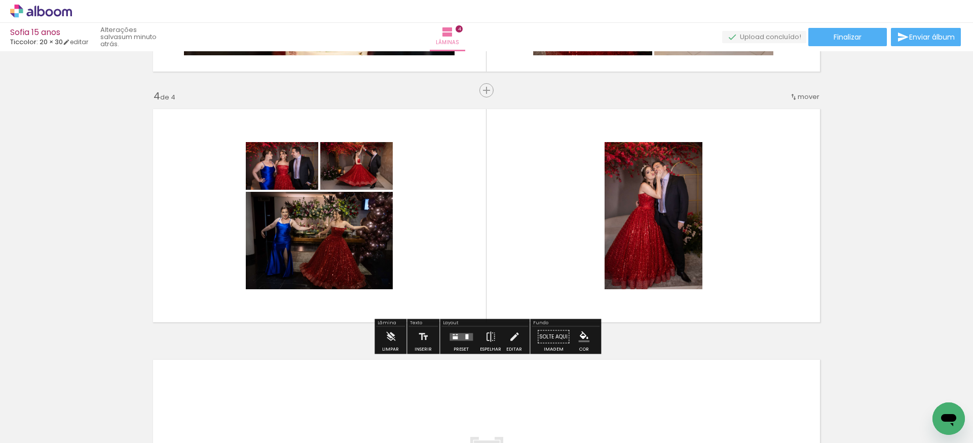
click at [465, 334] on div at bounding box center [466, 336] width 3 height 5
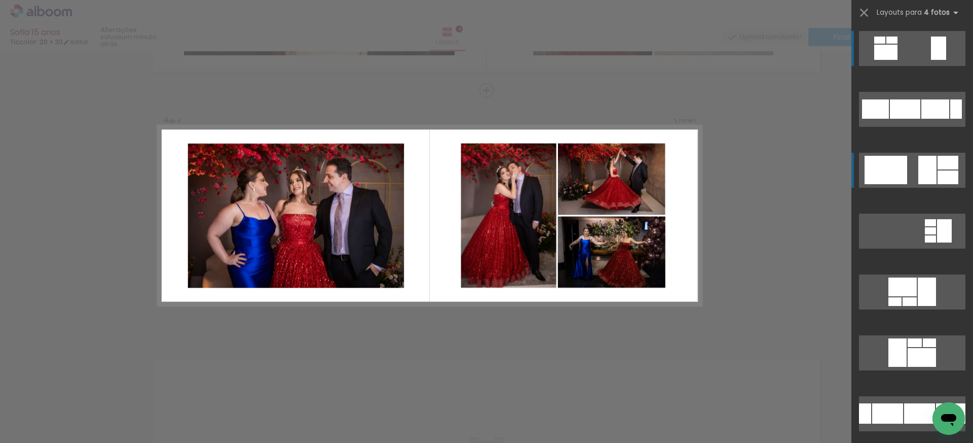
click at [954, 174] on div at bounding box center [948, 177] width 21 height 14
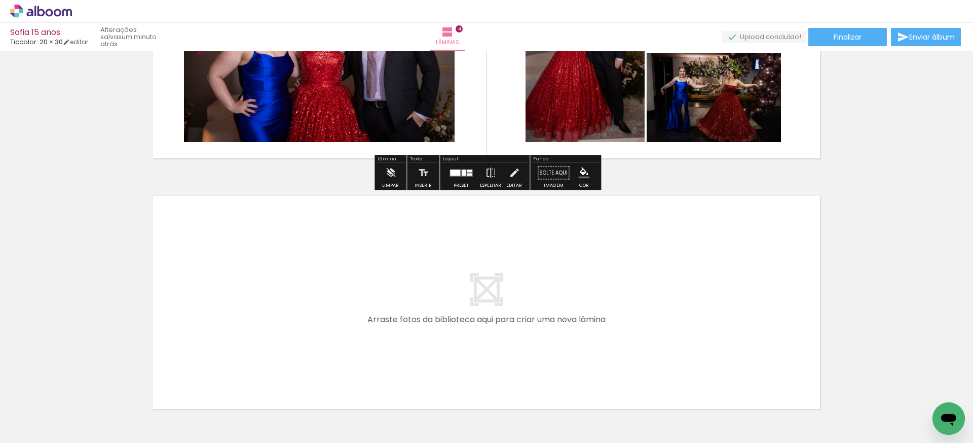
scroll to position [964, 0]
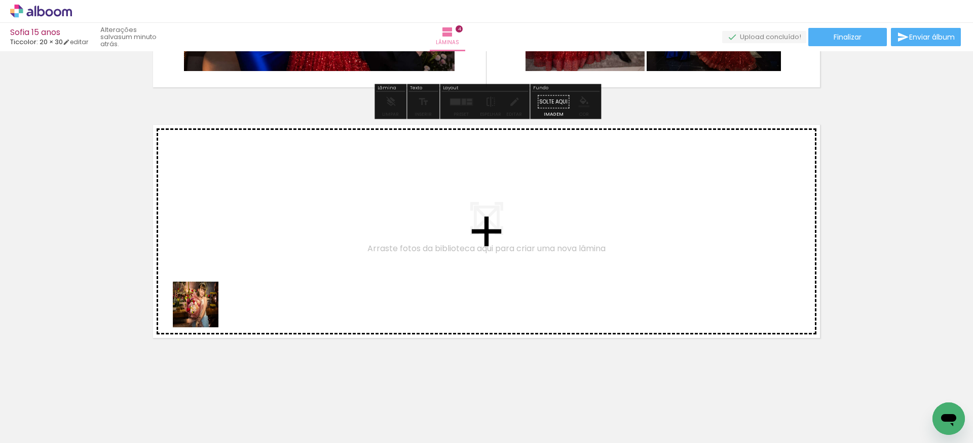
drag, startPoint x: 158, startPoint y: 355, endPoint x: 272, endPoint y: 254, distance: 153.0
click at [272, 254] on quentale-workspace at bounding box center [486, 221] width 973 height 443
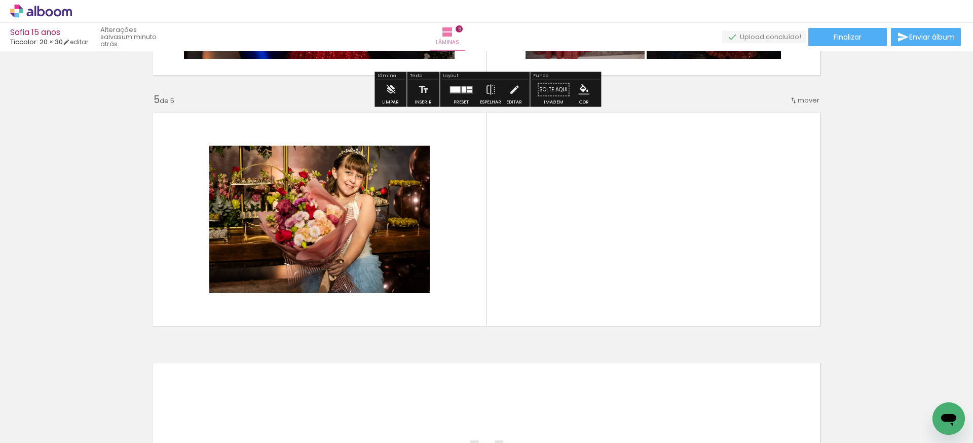
scroll to position [979, 0]
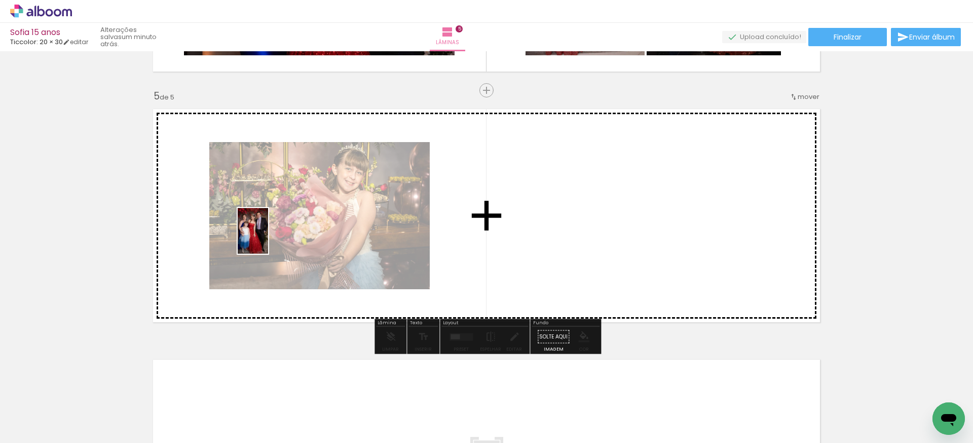
drag, startPoint x: 165, startPoint y: 412, endPoint x: 252, endPoint y: 335, distance: 116.7
click at [269, 238] on quentale-workspace at bounding box center [486, 221] width 973 height 443
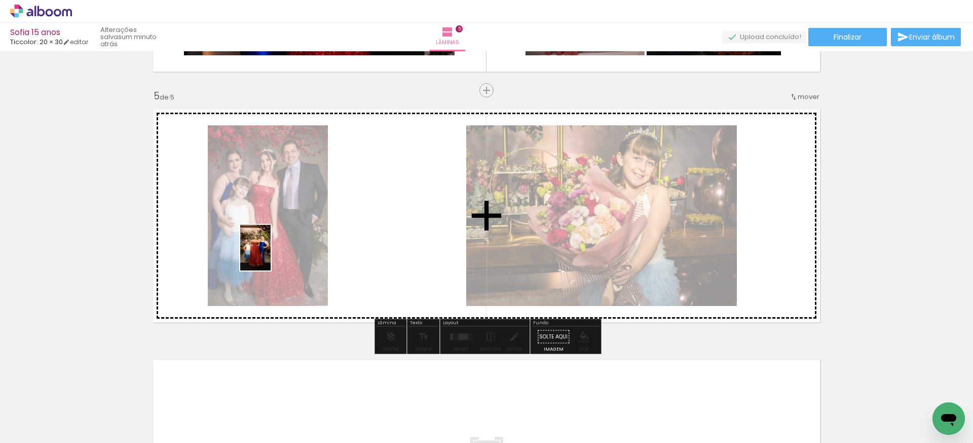
drag, startPoint x: 216, startPoint y: 428, endPoint x: 250, endPoint y: 303, distance: 129.9
click at [271, 254] on quentale-workspace at bounding box center [486, 221] width 973 height 443
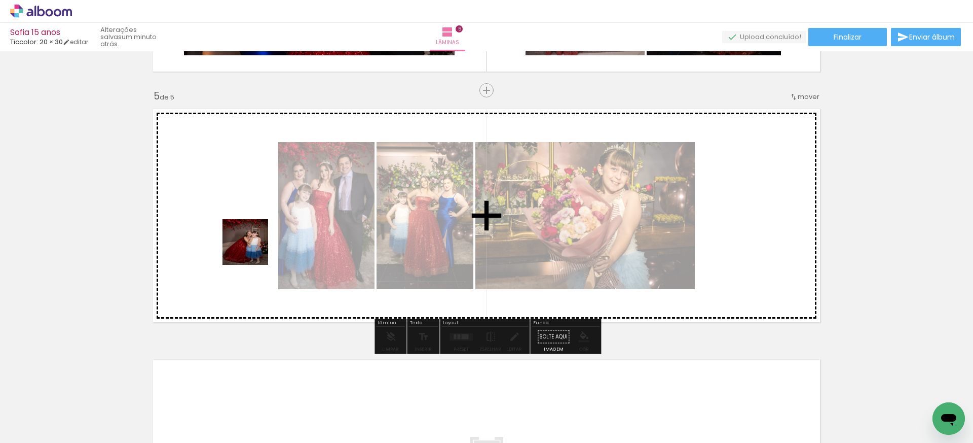
drag, startPoint x: 163, startPoint y: 409, endPoint x: 175, endPoint y: 363, distance: 46.7
click at [256, 246] on quentale-workspace at bounding box center [486, 221] width 973 height 443
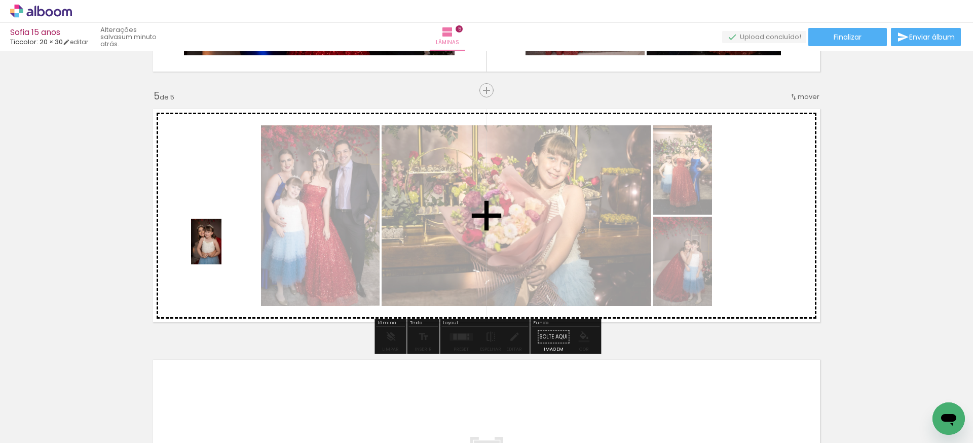
drag, startPoint x: 114, startPoint y: 411, endPoint x: 226, endPoint y: 246, distance: 199.4
click at [225, 246] on quentale-workspace at bounding box center [486, 221] width 973 height 443
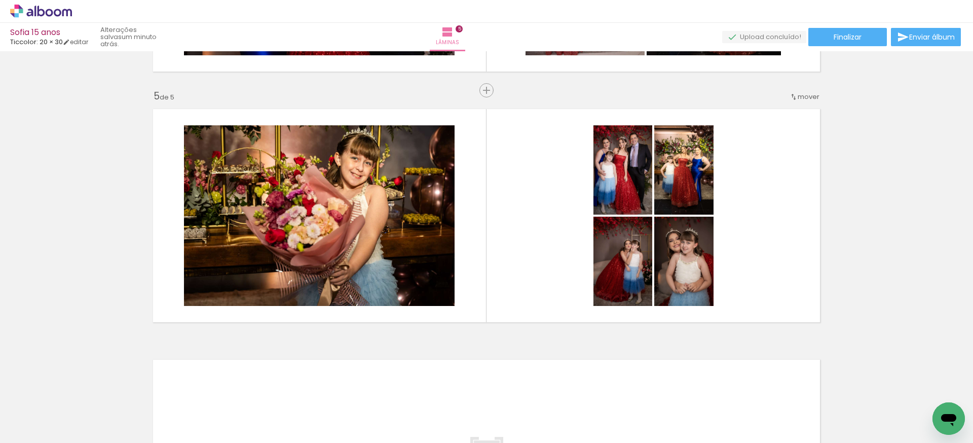
scroll to position [0, 0]
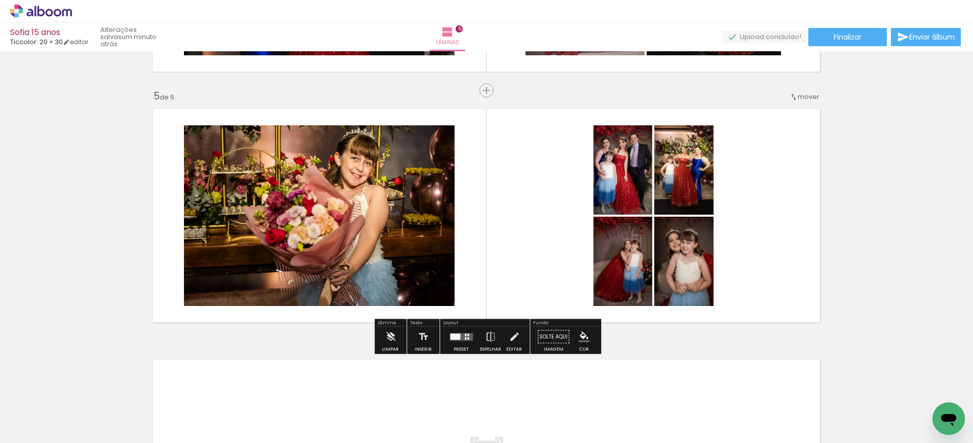
click at [455, 336] on div at bounding box center [455, 336] width 10 height 6
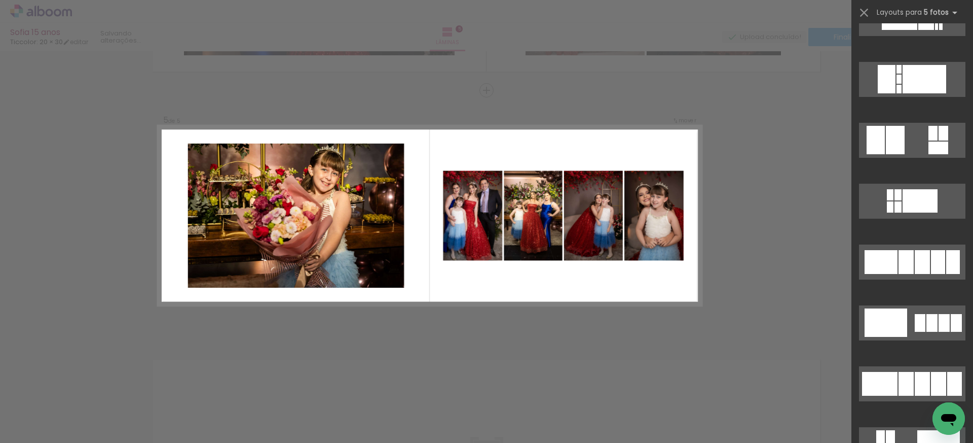
scroll to position [397, 0]
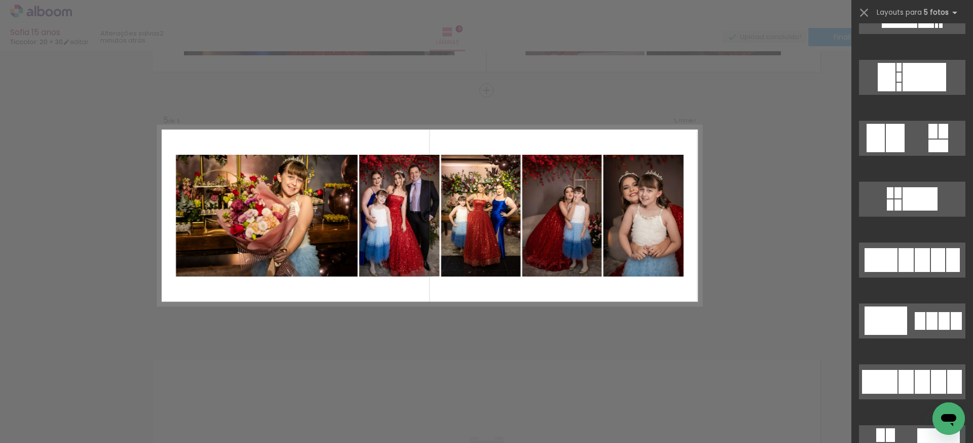
drag, startPoint x: 914, startPoint y: 374, endPoint x: 911, endPoint y: 356, distance: 17.5
click at [911, 356] on div at bounding box center [913, 386] width 122 height 61
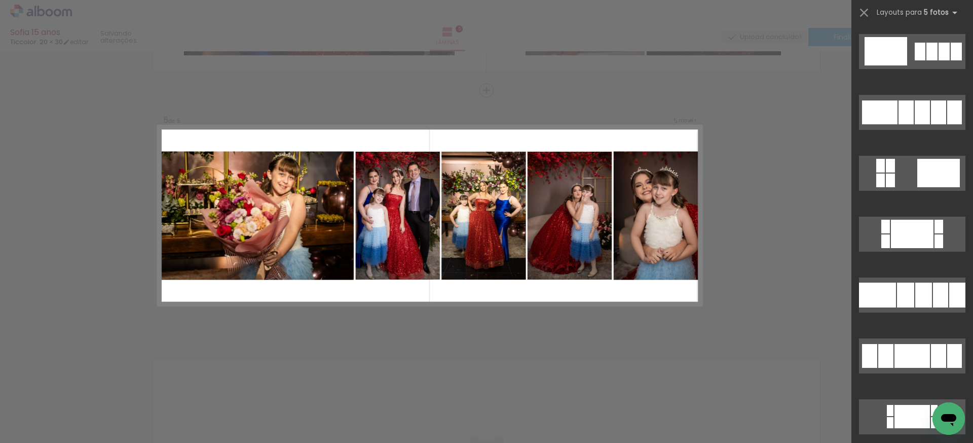
scroll to position [685, 0]
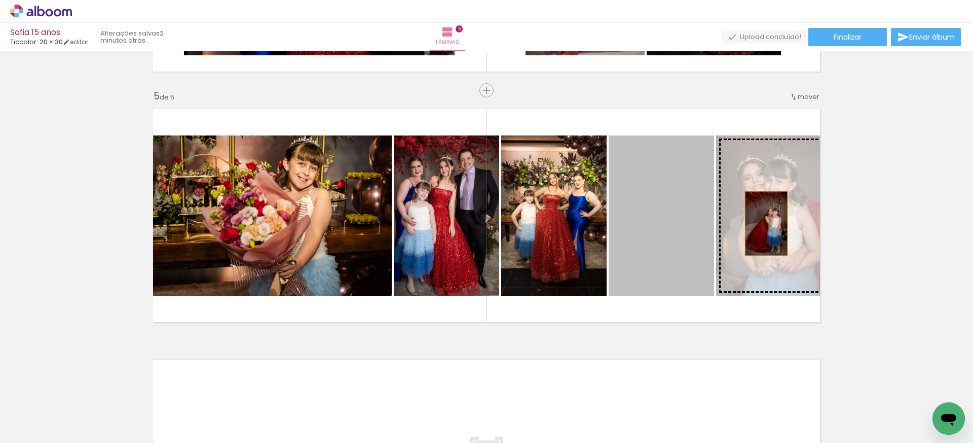
drag, startPoint x: 682, startPoint y: 224, endPoint x: 766, endPoint y: 223, distance: 84.2
click at [0, 0] on slot at bounding box center [0, 0] width 0 height 0
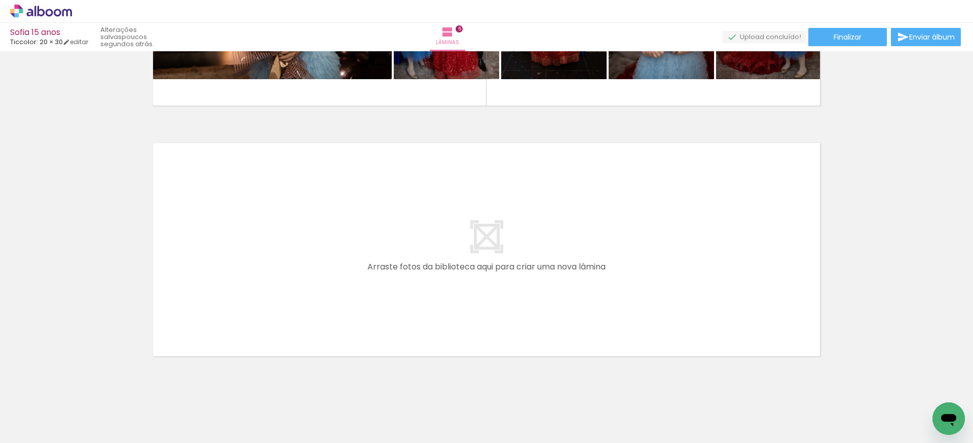
scroll to position [0, 395]
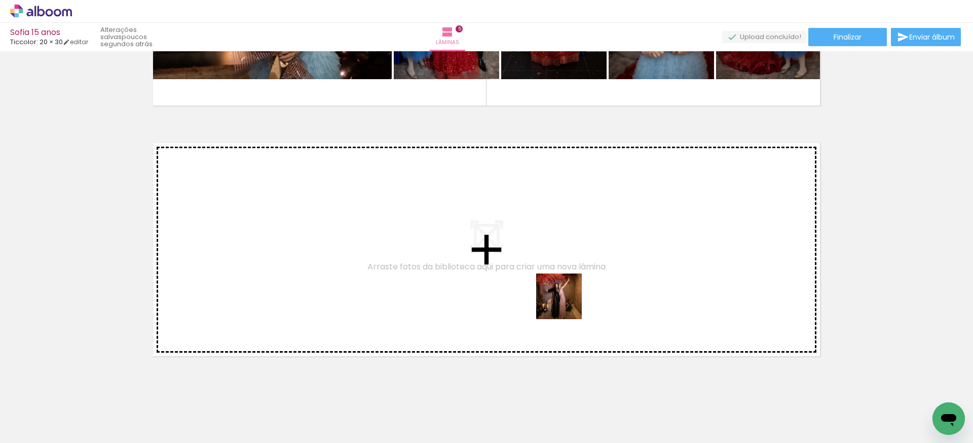
drag, startPoint x: 608, startPoint y: 414, endPoint x: 566, endPoint y: 303, distance: 118.7
click at [566, 303] on quentale-workspace at bounding box center [486, 221] width 973 height 443
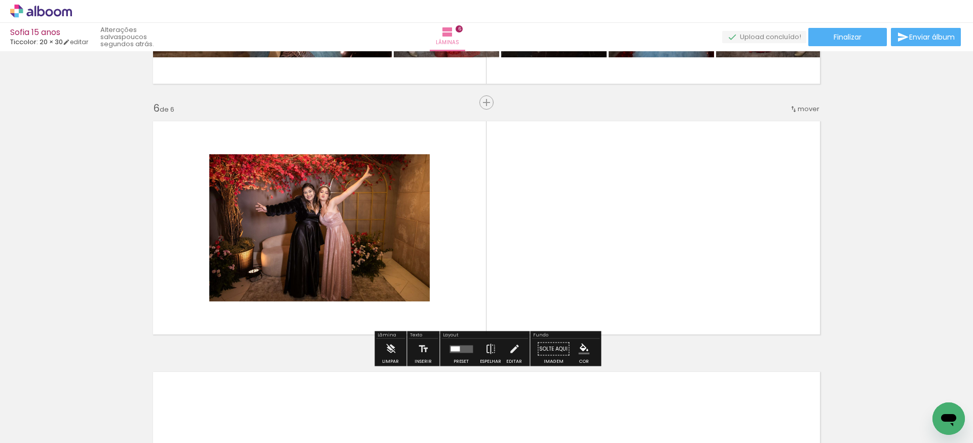
scroll to position [1230, 0]
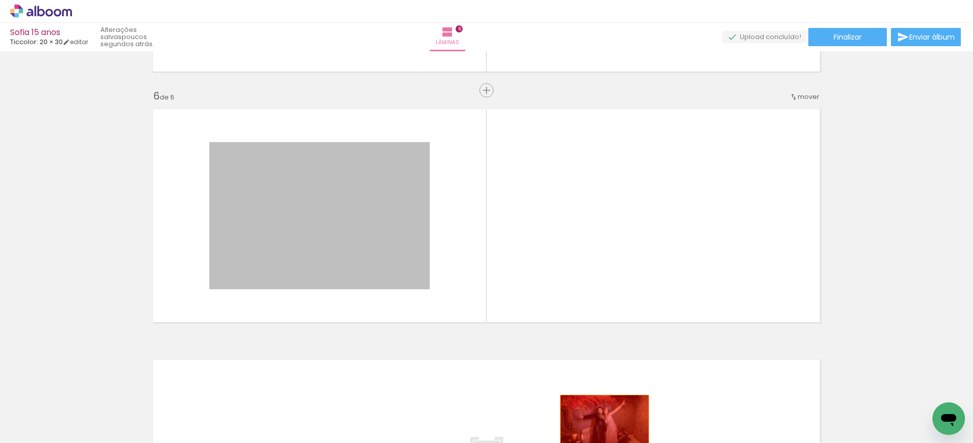
drag, startPoint x: 346, startPoint y: 232, endPoint x: 605, endPoint y: 424, distance: 322.5
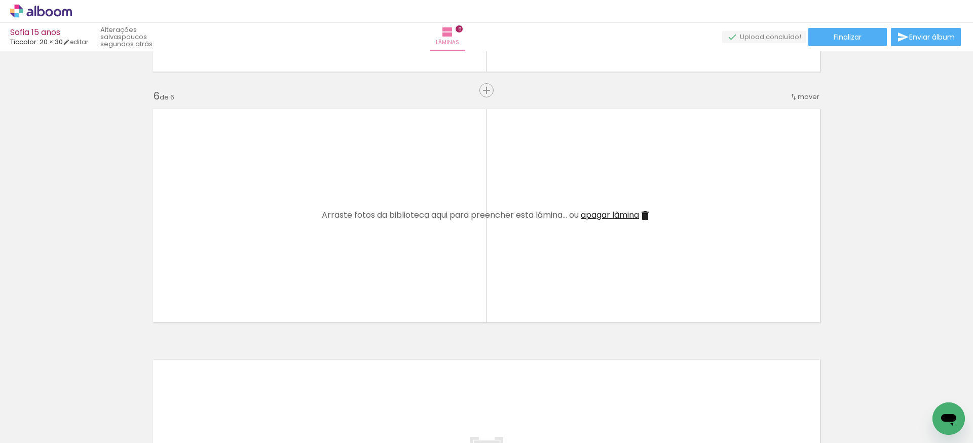
scroll to position [0, 0]
drag, startPoint x: 163, startPoint y: 415, endPoint x: 241, endPoint y: 310, distance: 131.1
click at [241, 276] on quentale-workspace at bounding box center [486, 221] width 973 height 443
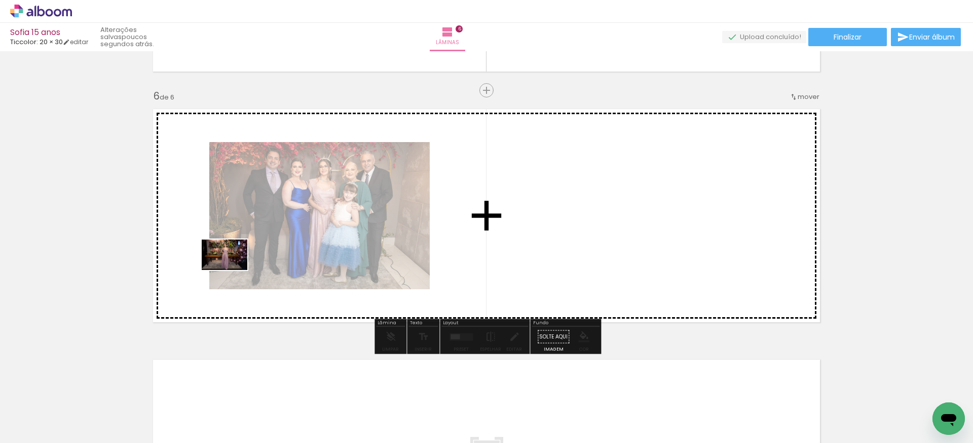
drag, startPoint x: 167, startPoint y: 416, endPoint x: 234, endPoint y: 266, distance: 163.6
click at [234, 266] on quentale-workspace at bounding box center [486, 221] width 973 height 443
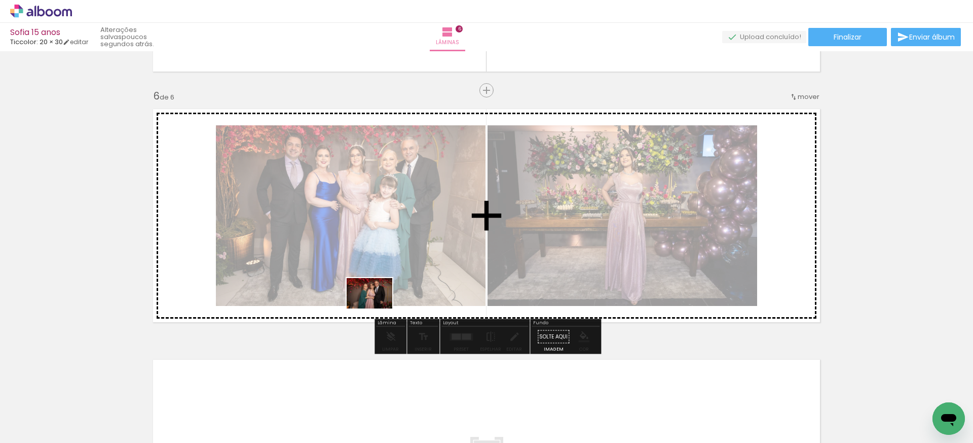
drag, startPoint x: 106, startPoint y: 408, endPoint x: 379, endPoint y: 308, distance: 290.7
click at [379, 308] on quentale-workspace at bounding box center [486, 221] width 973 height 443
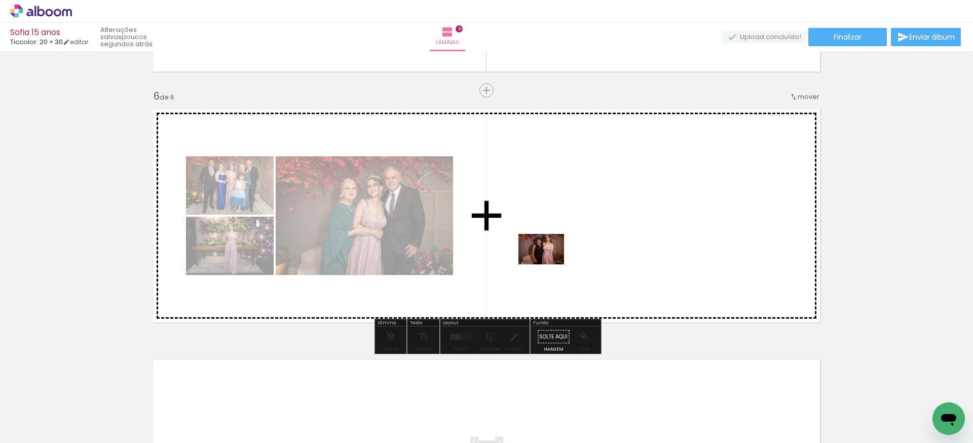
drag, startPoint x: 451, startPoint y: 412, endPoint x: 548, endPoint y: 265, distance: 176.3
click at [549, 264] on quentale-workspace at bounding box center [486, 221] width 973 height 443
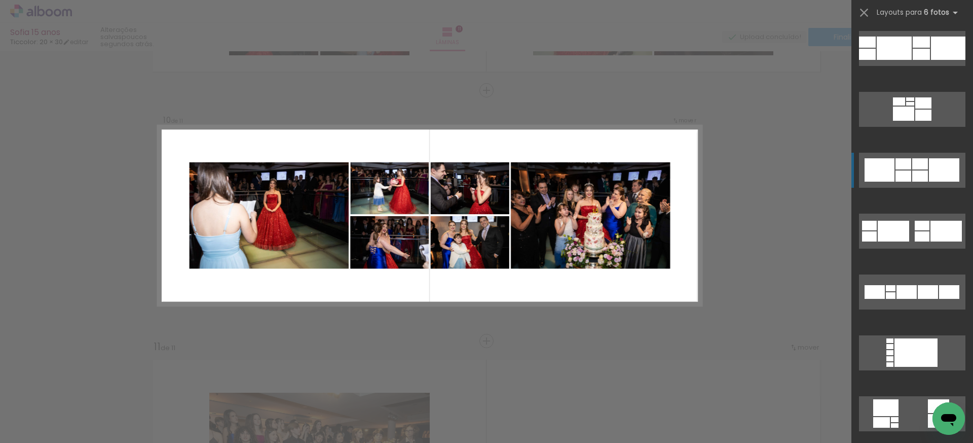
click at [936, 157] on quentale-layouter at bounding box center [912, 170] width 106 height 35
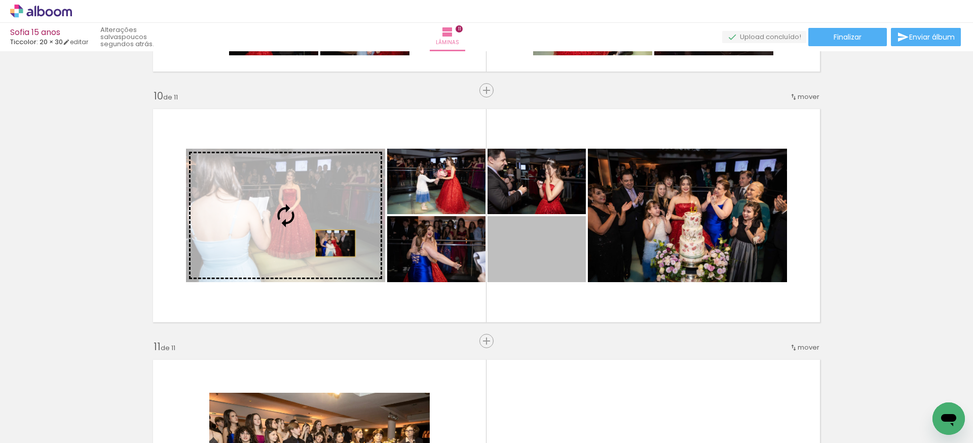
drag, startPoint x: 539, startPoint y: 270, endPoint x: 288, endPoint y: 237, distance: 252.5
click at [0, 0] on slot at bounding box center [0, 0] width 0 height 0
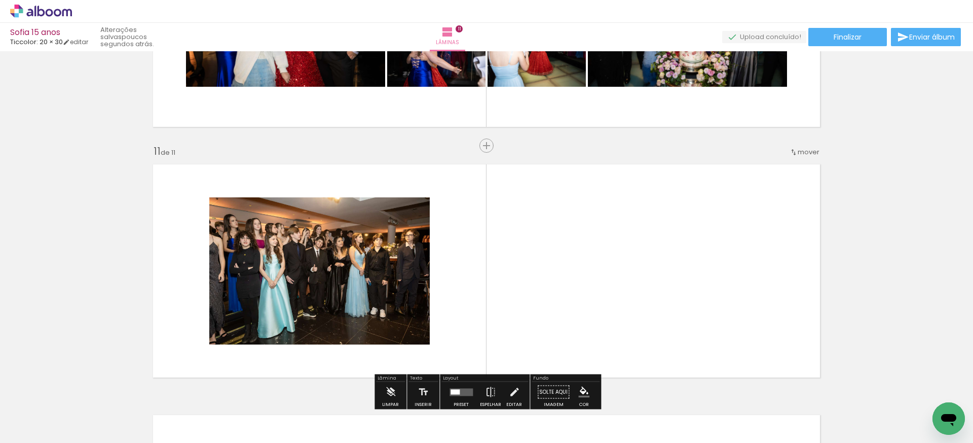
scroll to position [2476, 0]
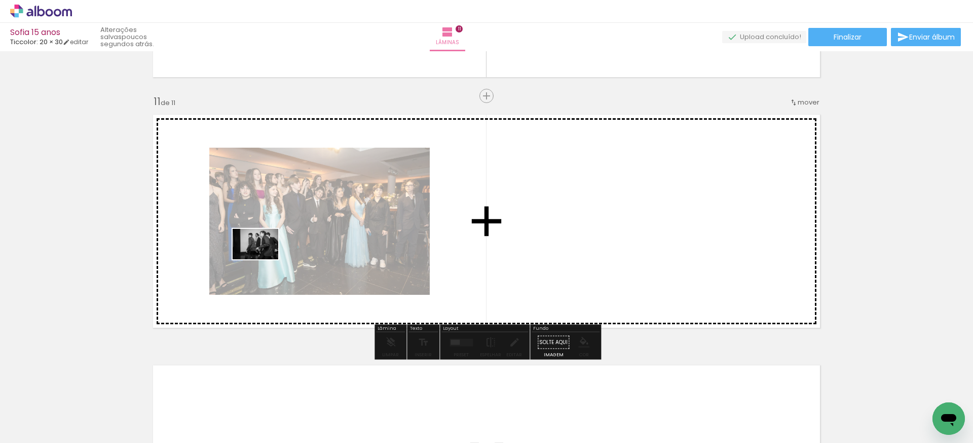
drag, startPoint x: 100, startPoint y: 410, endPoint x: 263, endPoint y: 259, distance: 222.0
click at [263, 259] on quentale-workspace at bounding box center [486, 221] width 973 height 443
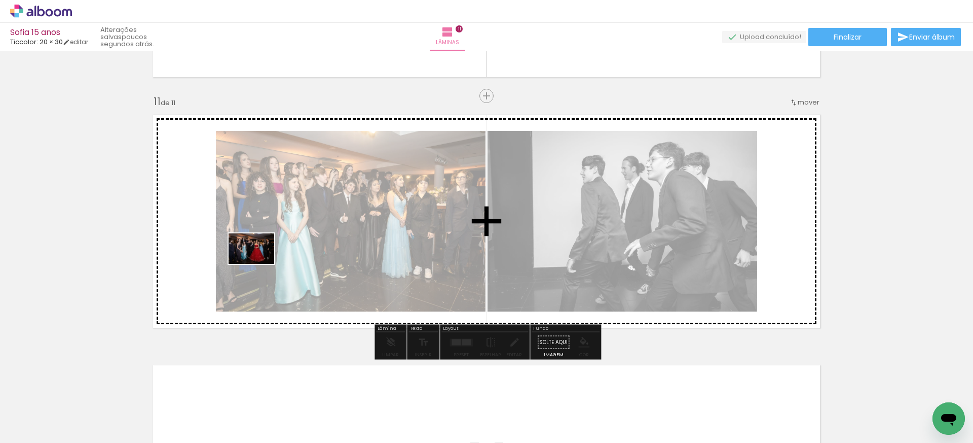
drag, startPoint x: 121, startPoint y: 413, endPoint x: 259, endPoint y: 265, distance: 202.6
click at [262, 262] on quentale-workspace at bounding box center [486, 221] width 973 height 443
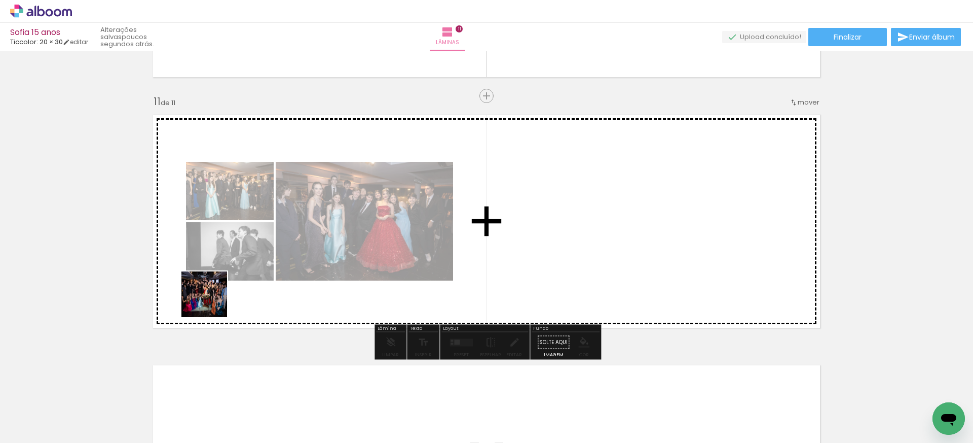
drag, startPoint x: 114, startPoint y: 414, endPoint x: 339, endPoint y: 215, distance: 300.2
click at [339, 215] on quentale-workspace at bounding box center [486, 221] width 973 height 443
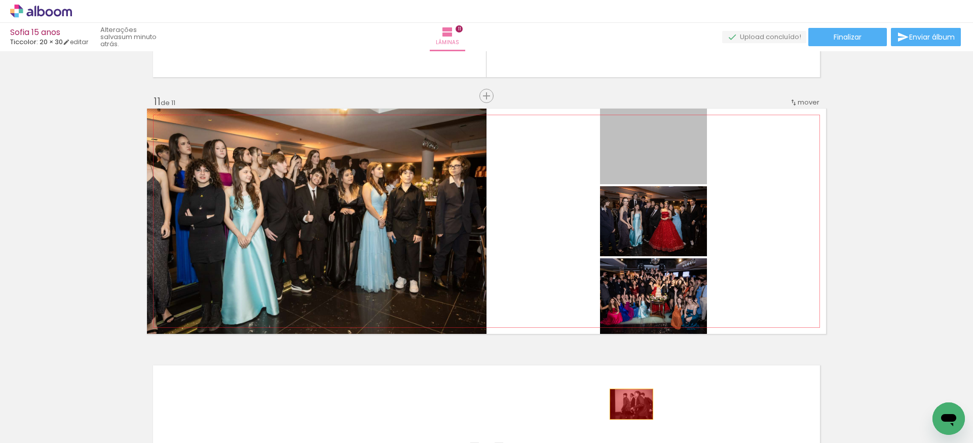
drag, startPoint x: 688, startPoint y: 159, endPoint x: 632, endPoint y: 404, distance: 251.3
click at [632, 404] on quentale-workspace at bounding box center [486, 221] width 973 height 443
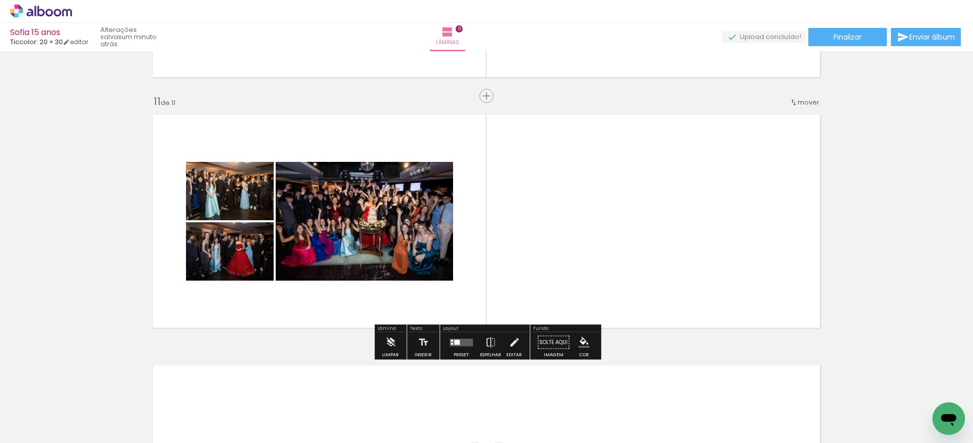
click at [459, 341] on quentale-layouter at bounding box center [461, 342] width 23 height 8
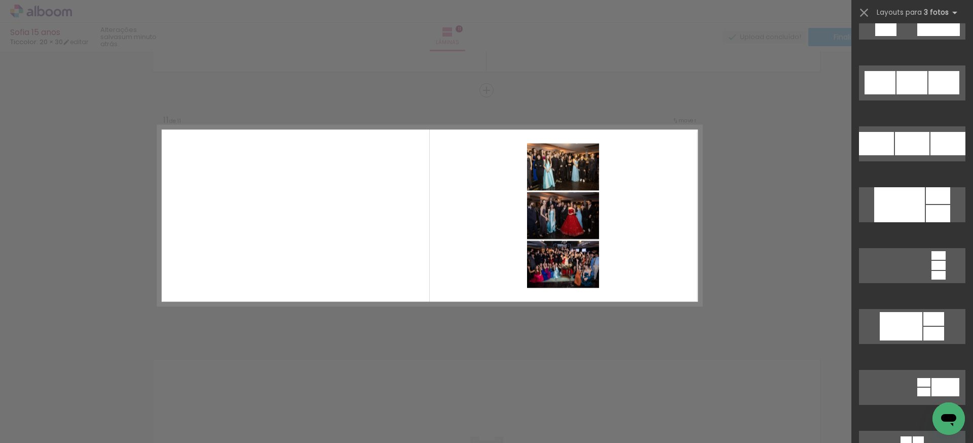
scroll to position [1250, 0]
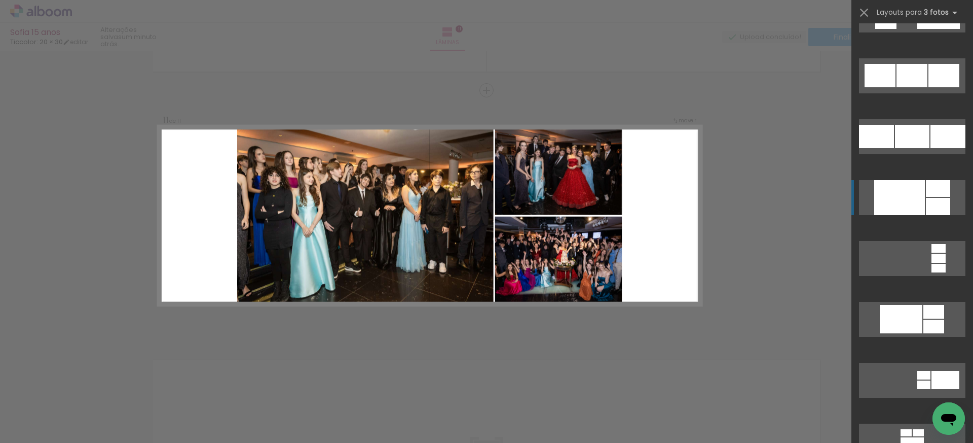
click at [941, 199] on div at bounding box center [938, 206] width 24 height 17
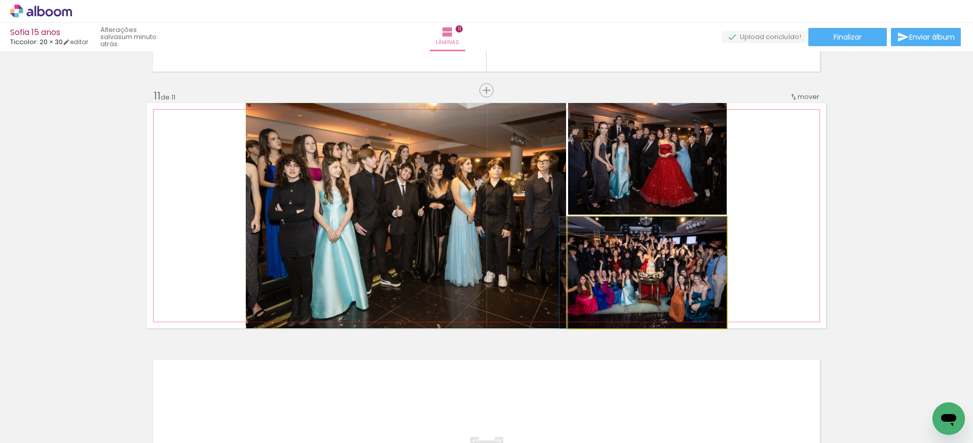
drag, startPoint x: 649, startPoint y: 278, endPoint x: 461, endPoint y: 273, distance: 188.1
click at [0, 0] on slot at bounding box center [0, 0] width 0 height 0
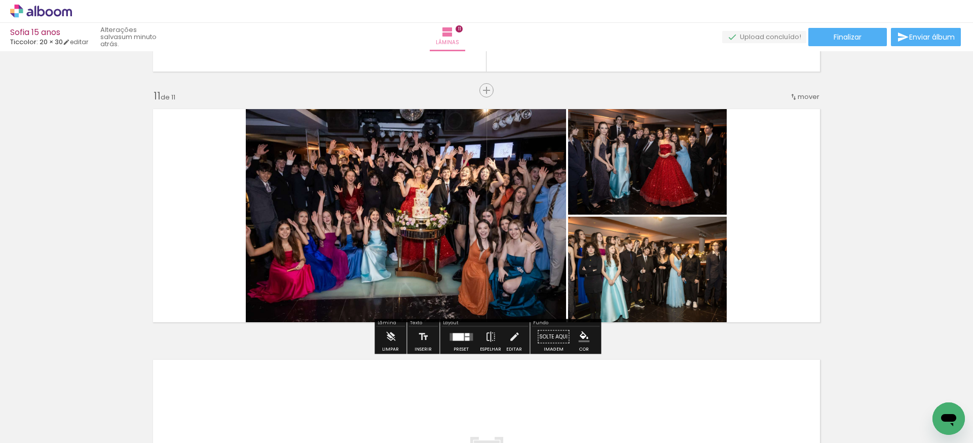
scroll to position [2484, 0]
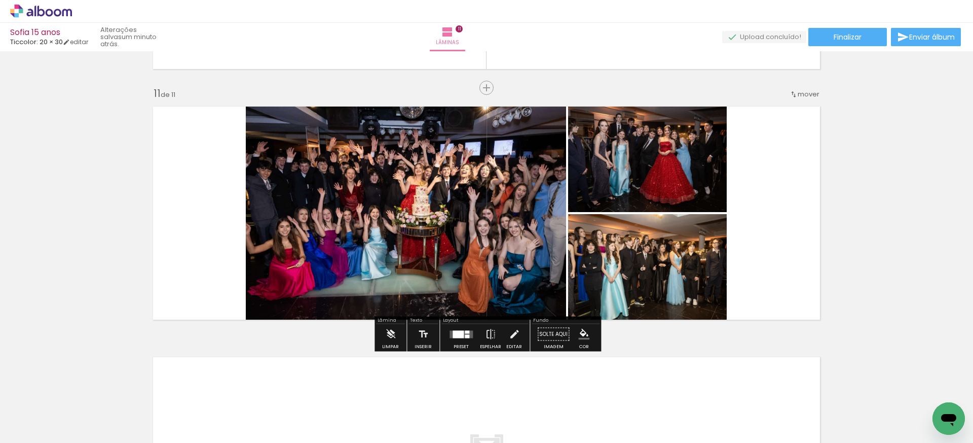
click at [465, 334] on div at bounding box center [467, 336] width 5 height 4
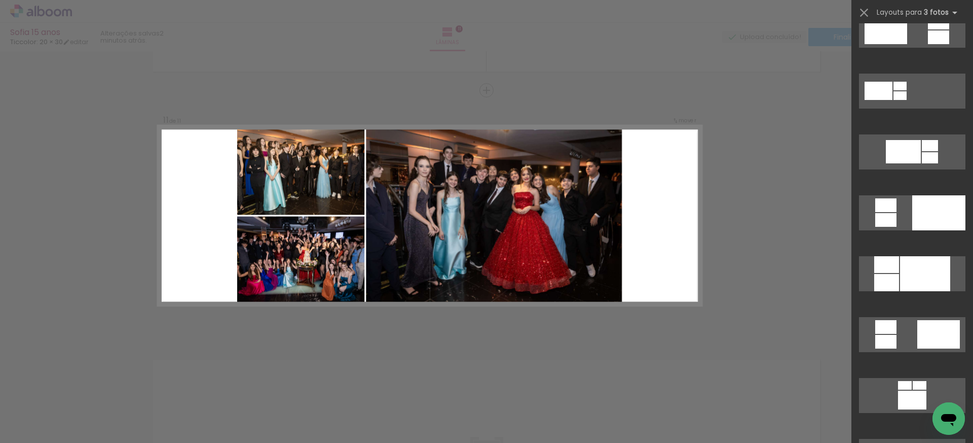
scroll to position [456, 0]
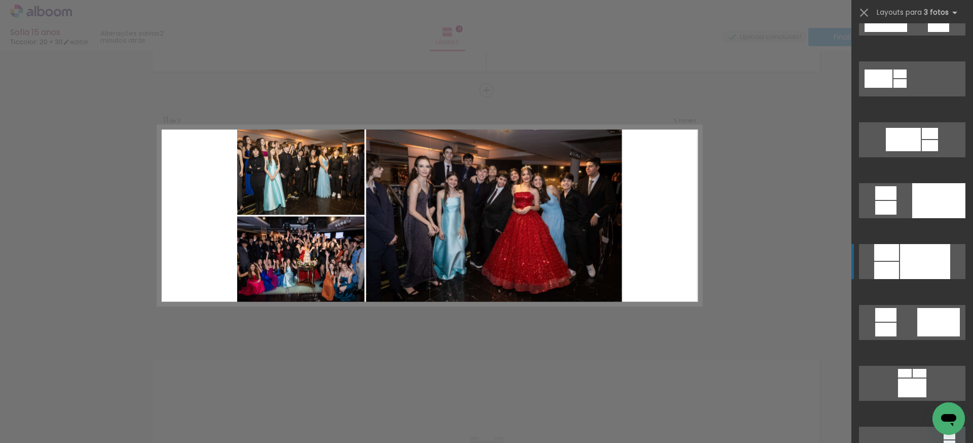
click at [918, 272] on div at bounding box center [925, 261] width 50 height 35
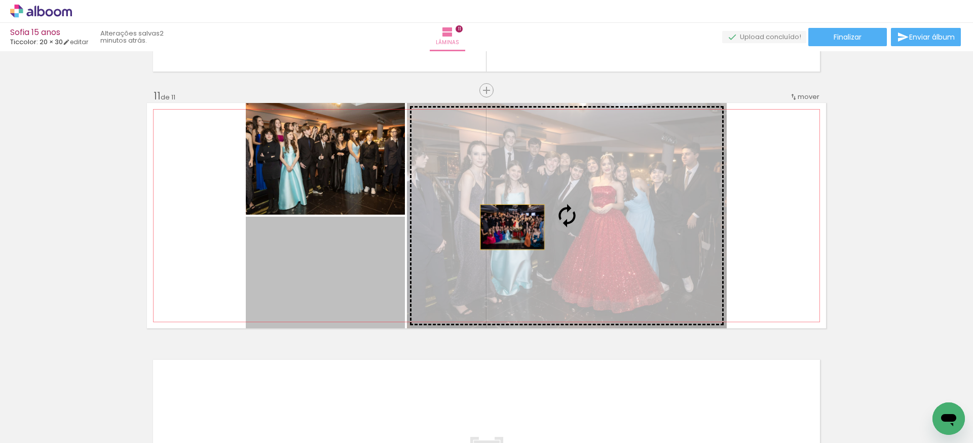
drag, startPoint x: 387, startPoint y: 265, endPoint x: 515, endPoint y: 226, distance: 133.6
click at [0, 0] on slot at bounding box center [0, 0] width 0 height 0
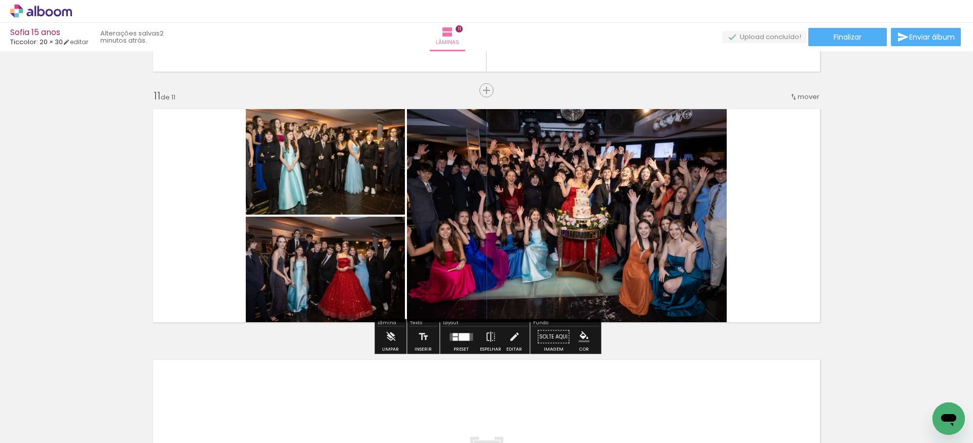
click at [583, 213] on quentale-photo at bounding box center [567, 215] width 320 height 225
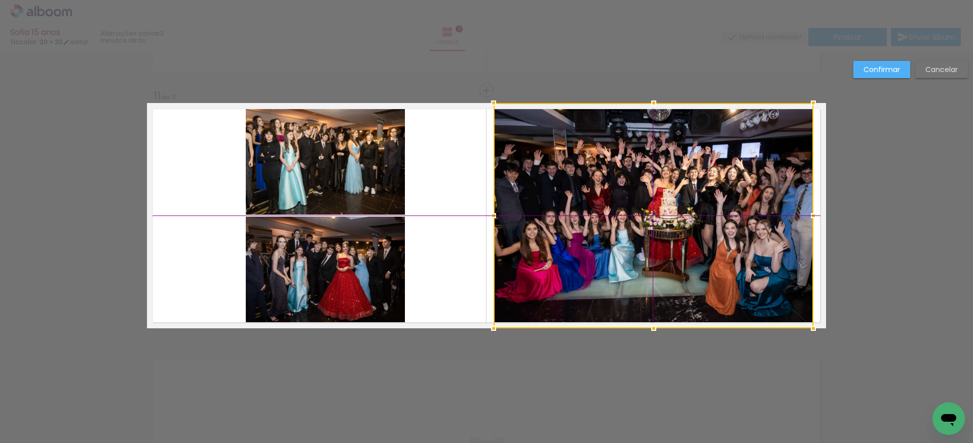
drag, startPoint x: 583, startPoint y: 213, endPoint x: 669, endPoint y: 211, distance: 85.7
click at [669, 211] on div at bounding box center [654, 215] width 320 height 225
click at [0, 0] on slot "Confirmar" at bounding box center [0, 0] width 0 height 0
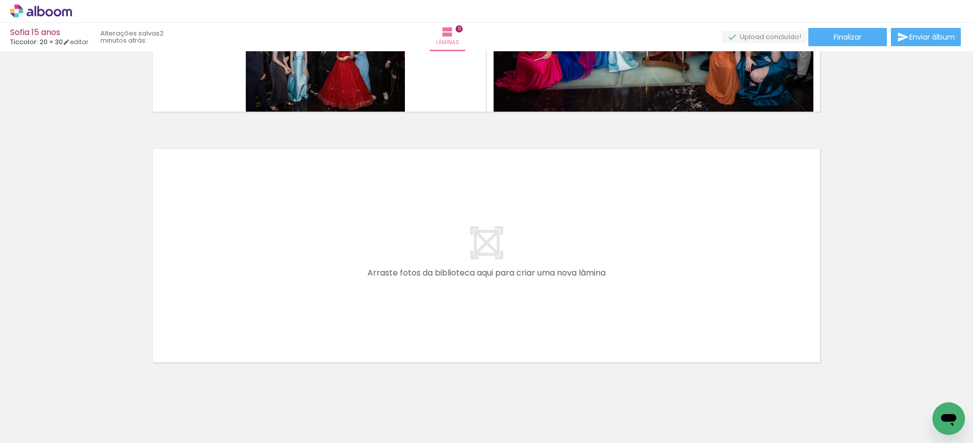
scroll to position [2717, 0]
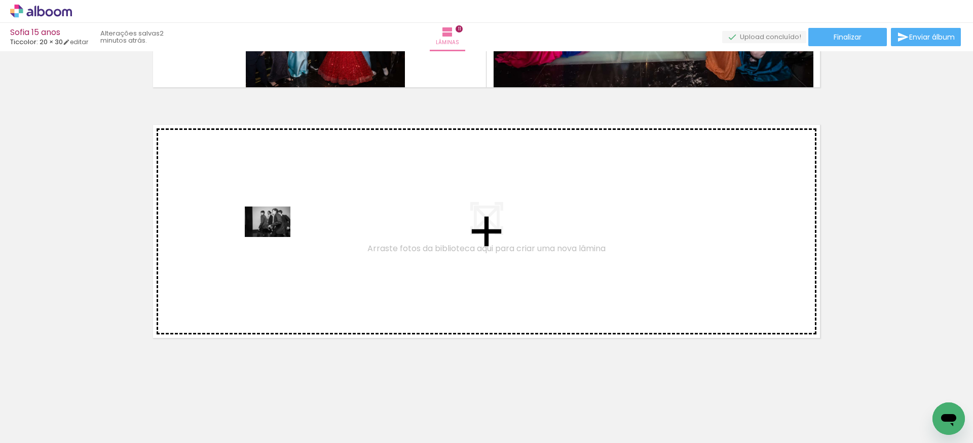
drag, startPoint x: 101, startPoint y: 408, endPoint x: 218, endPoint y: 351, distance: 130.8
click at [277, 236] on quentale-workspace at bounding box center [486, 221] width 973 height 443
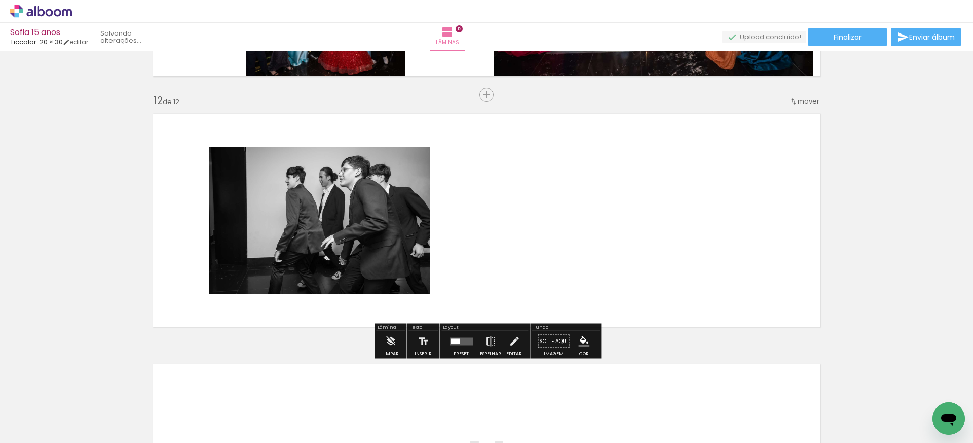
scroll to position [2732, 0]
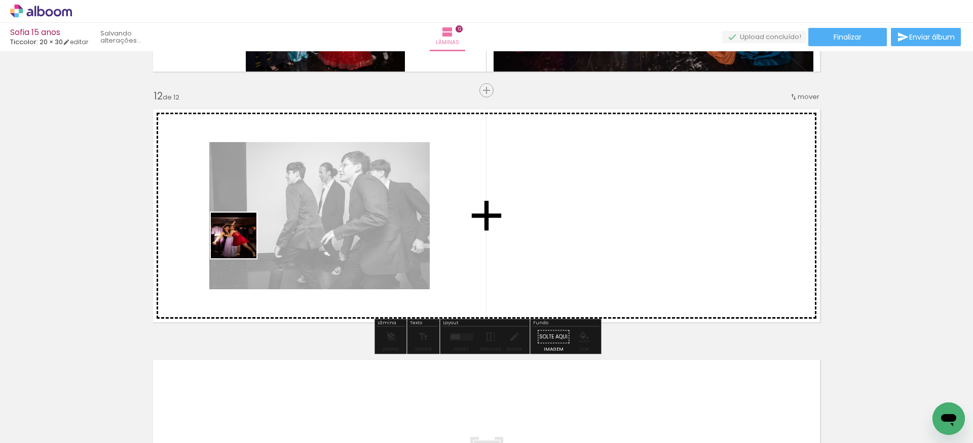
drag, startPoint x: 152, startPoint y: 404, endPoint x: 171, endPoint y: 368, distance: 40.8
click at [259, 214] on quentale-workspace at bounding box center [486, 221] width 973 height 443
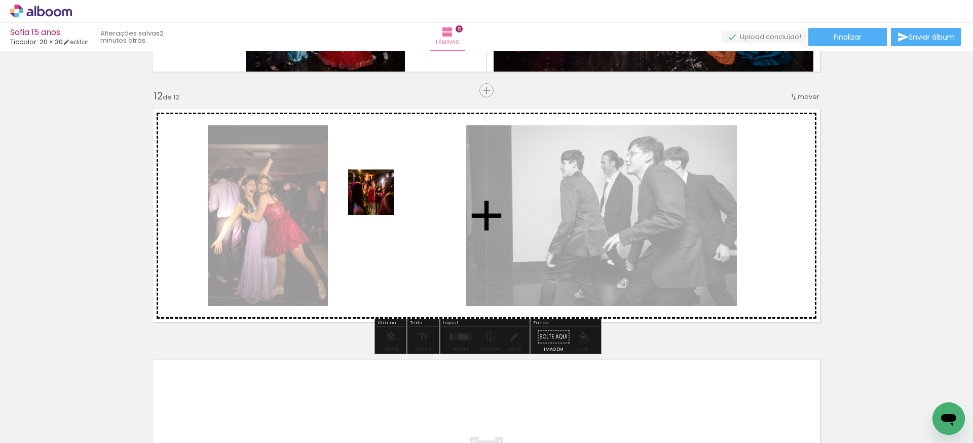
drag, startPoint x: 114, startPoint y: 400, endPoint x: 386, endPoint y: 193, distance: 342.2
click at [386, 193] on quentale-workspace at bounding box center [486, 221] width 973 height 443
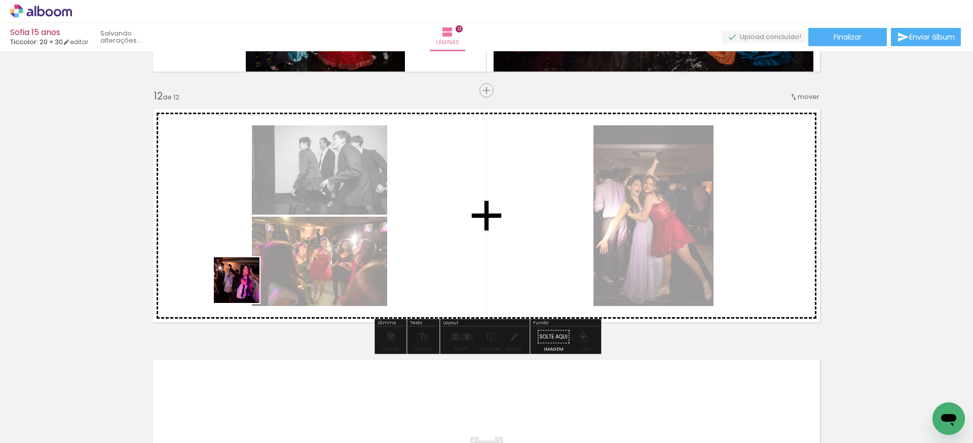
drag, startPoint x: 218, startPoint y: 421, endPoint x: 272, endPoint y: 231, distance: 197.1
click at [272, 231] on quentale-workspace at bounding box center [486, 221] width 973 height 443
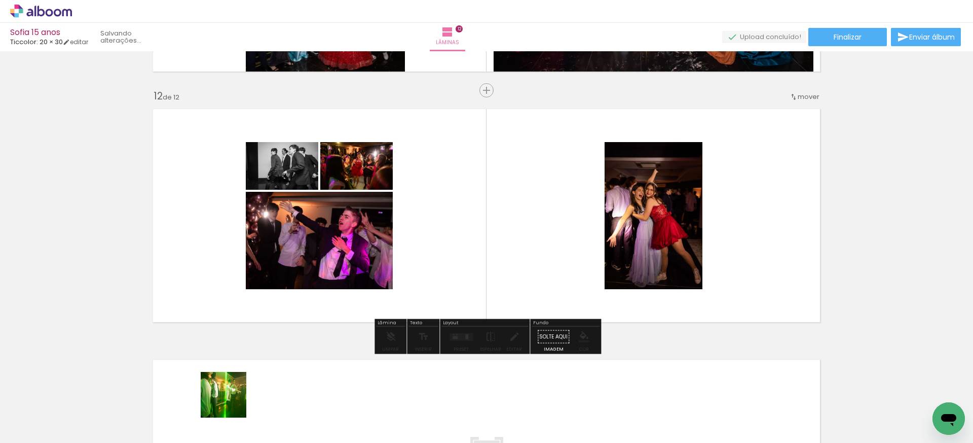
drag, startPoint x: 226, startPoint y: 412, endPoint x: 279, endPoint y: 270, distance: 151.4
click at [279, 270] on quentale-workspace at bounding box center [486, 221] width 973 height 443
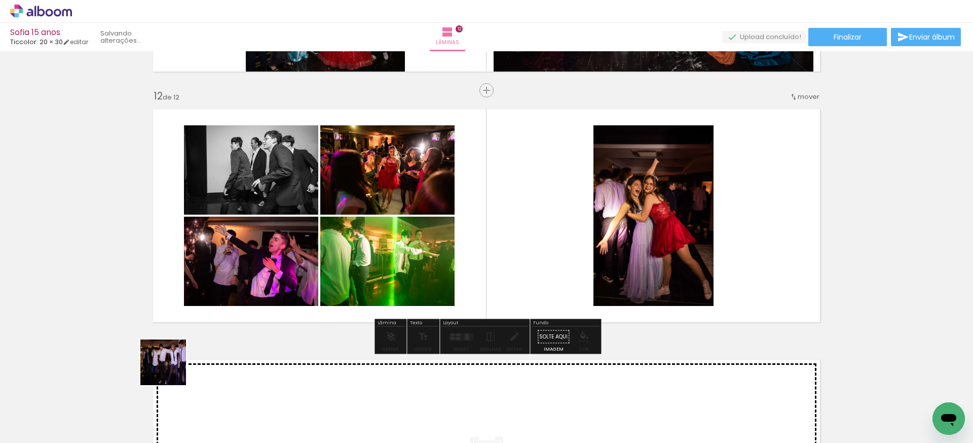
drag, startPoint x: 171, startPoint y: 370, endPoint x: 117, endPoint y: 378, distance: 54.8
click at [209, 283] on quentale-workspace at bounding box center [486, 221] width 973 height 443
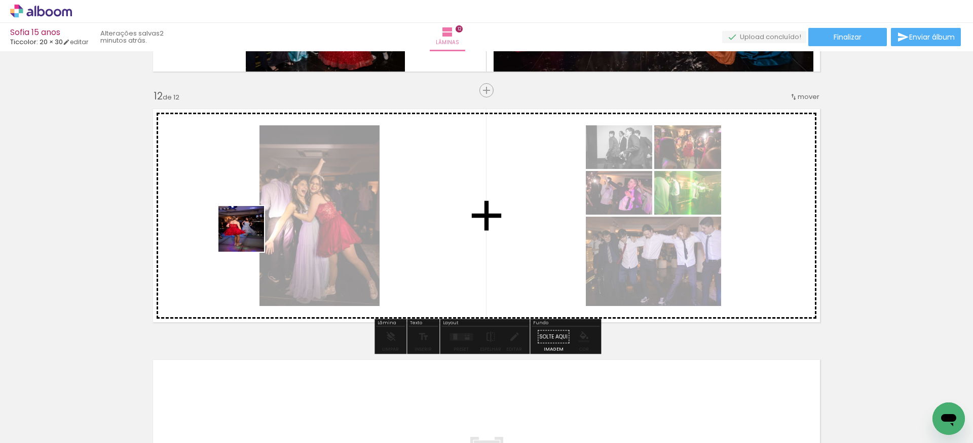
drag, startPoint x: 105, startPoint y: 402, endPoint x: 260, endPoint y: 333, distance: 169.5
click at [284, 208] on quentale-workspace at bounding box center [486, 221] width 973 height 443
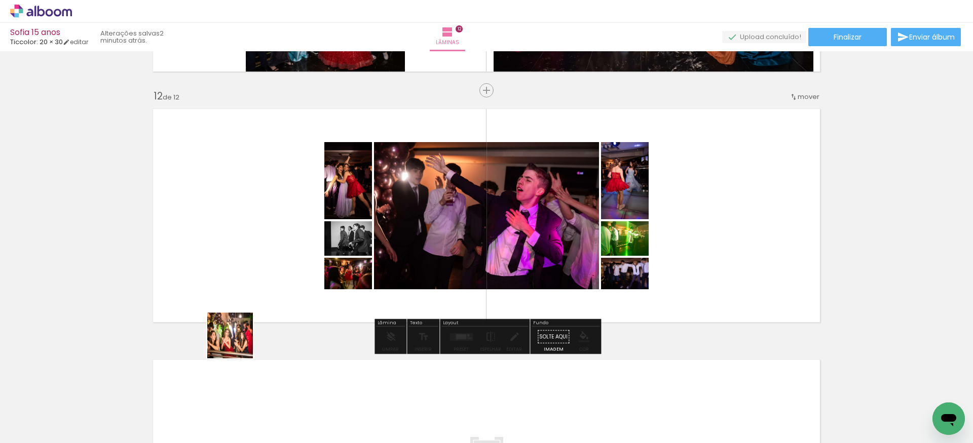
drag, startPoint x: 224, startPoint y: 398, endPoint x: 181, endPoint y: 372, distance: 50.5
click at [255, 263] on quentale-workspace at bounding box center [486, 221] width 973 height 443
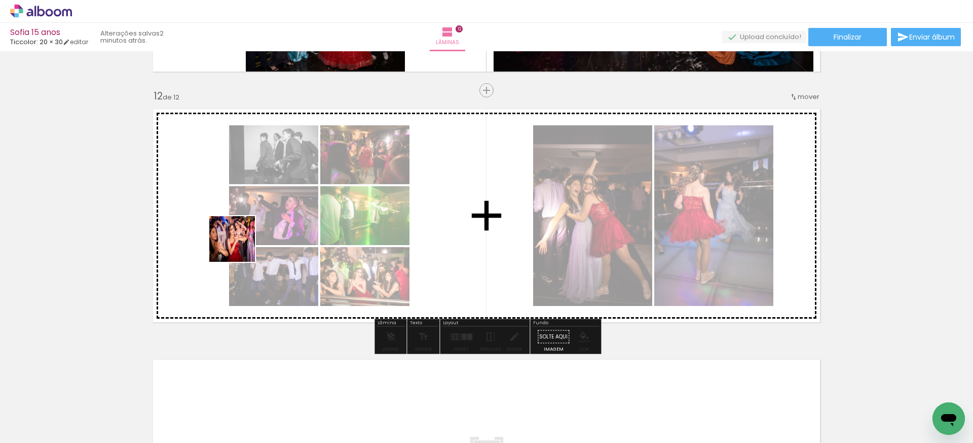
drag, startPoint x: 151, startPoint y: 410, endPoint x: 153, endPoint y: 343, distance: 66.4
click at [242, 243] on quentale-workspace at bounding box center [486, 221] width 973 height 443
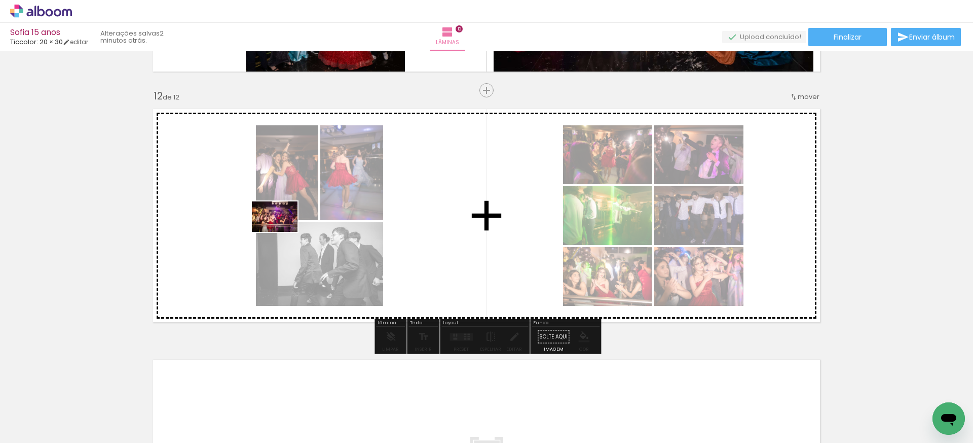
drag, startPoint x: 107, startPoint y: 407, endPoint x: 296, endPoint y: 226, distance: 261.4
click at [296, 226] on quentale-workspace at bounding box center [486, 221] width 973 height 443
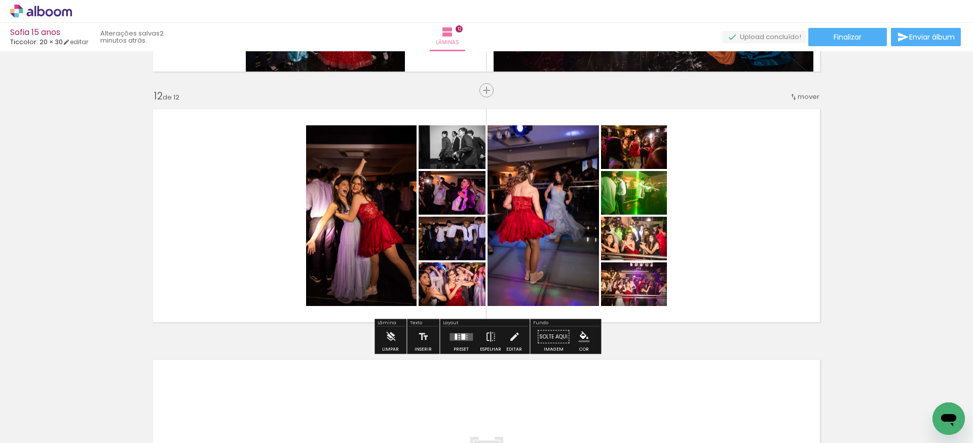
click at [458, 339] on quentale-layouter at bounding box center [461, 337] width 23 height 8
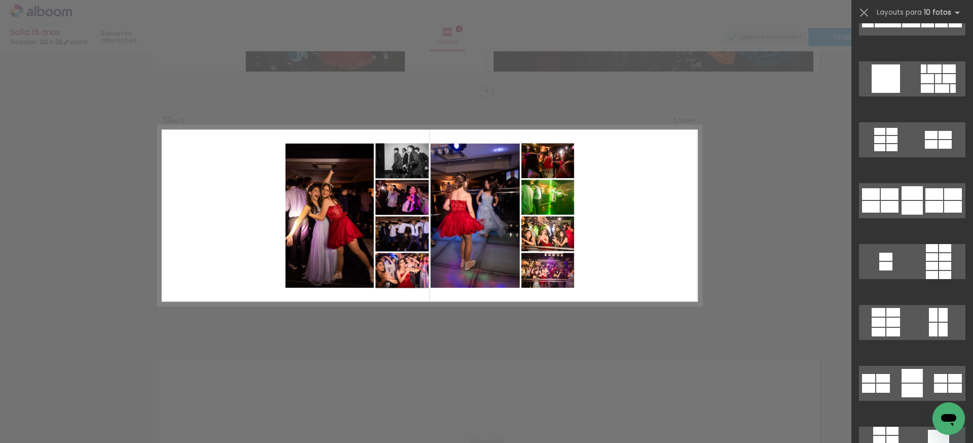
scroll to position [0, 0]
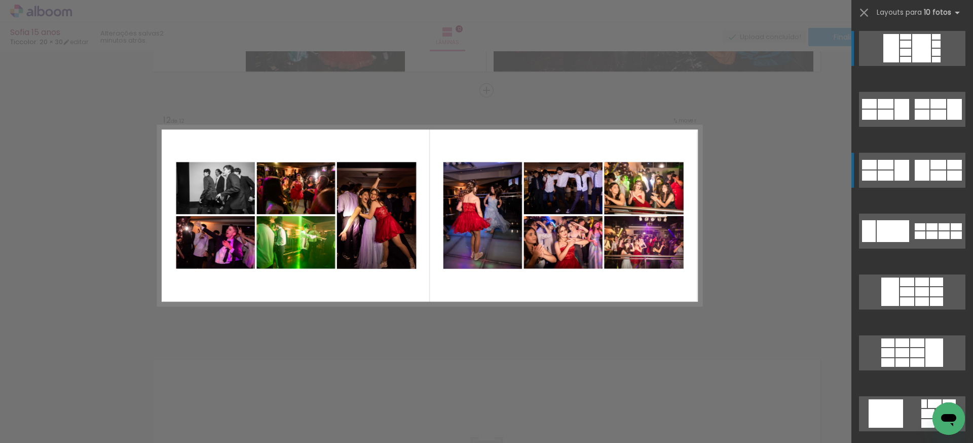
click at [921, 168] on div at bounding box center [922, 170] width 15 height 21
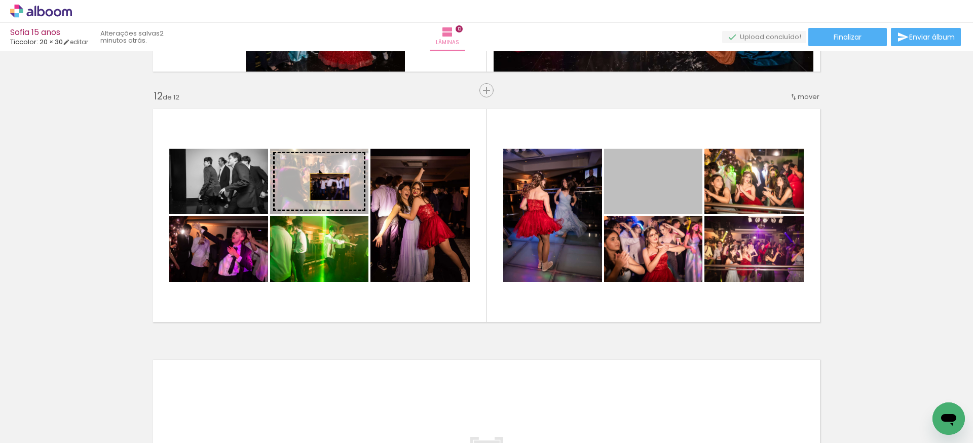
drag, startPoint x: 664, startPoint y: 190, endPoint x: 333, endPoint y: 186, distance: 331.1
click at [0, 0] on slot at bounding box center [0, 0] width 0 height 0
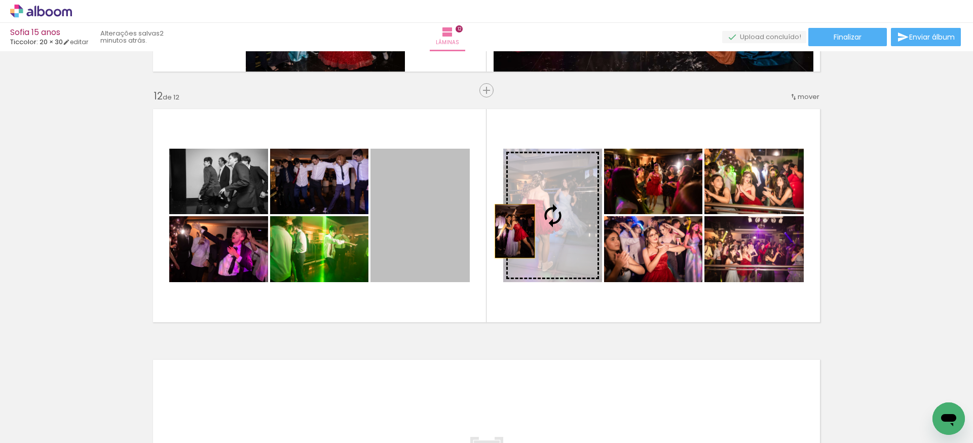
drag, startPoint x: 416, startPoint y: 250, endPoint x: 531, endPoint y: 229, distance: 117.5
click at [0, 0] on slot at bounding box center [0, 0] width 0 height 0
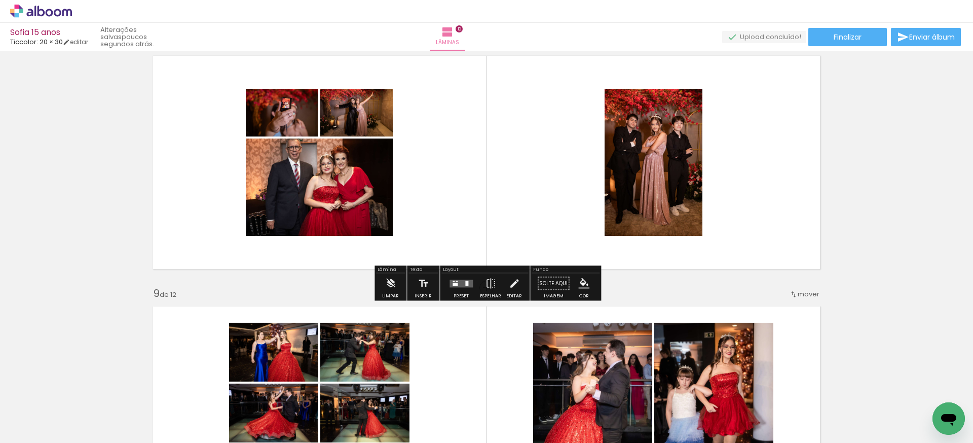
scroll to position [1772, 0]
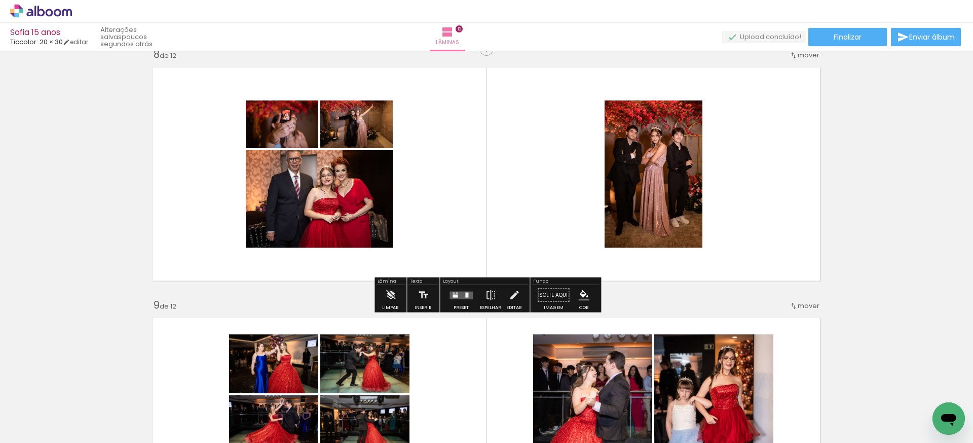
click at [455, 300] on div at bounding box center [461, 295] width 27 height 20
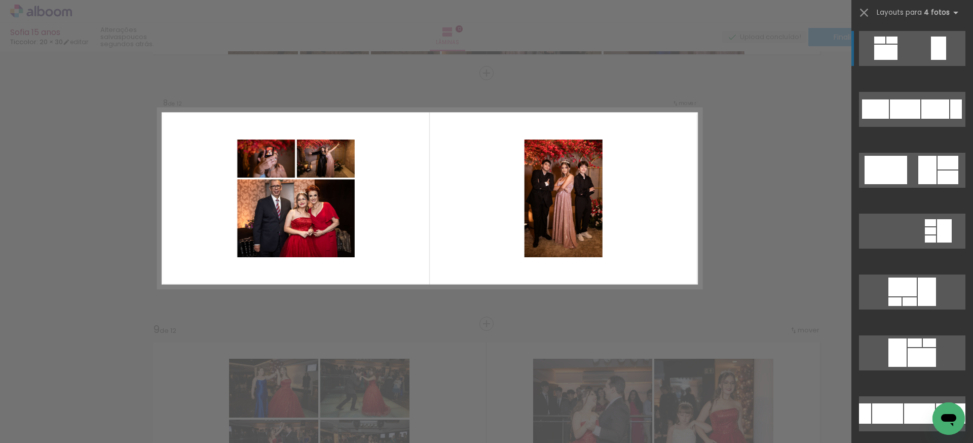
scroll to position [1731, 0]
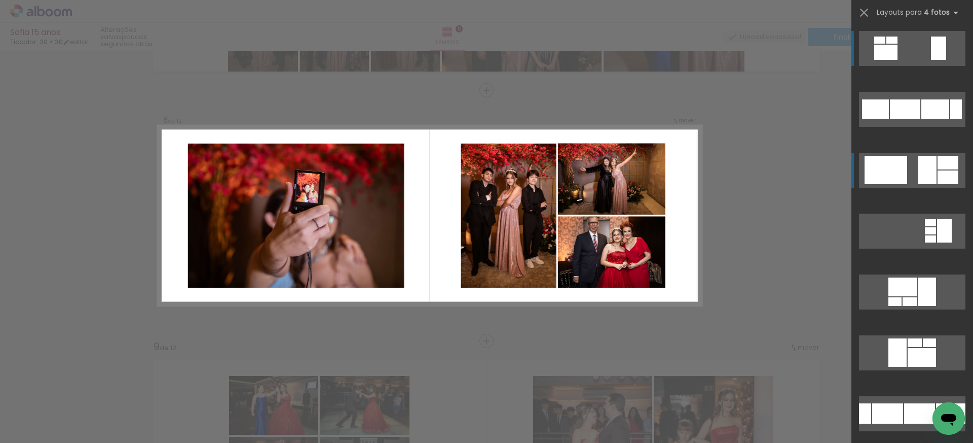
click at [928, 167] on div at bounding box center [928, 170] width 18 height 28
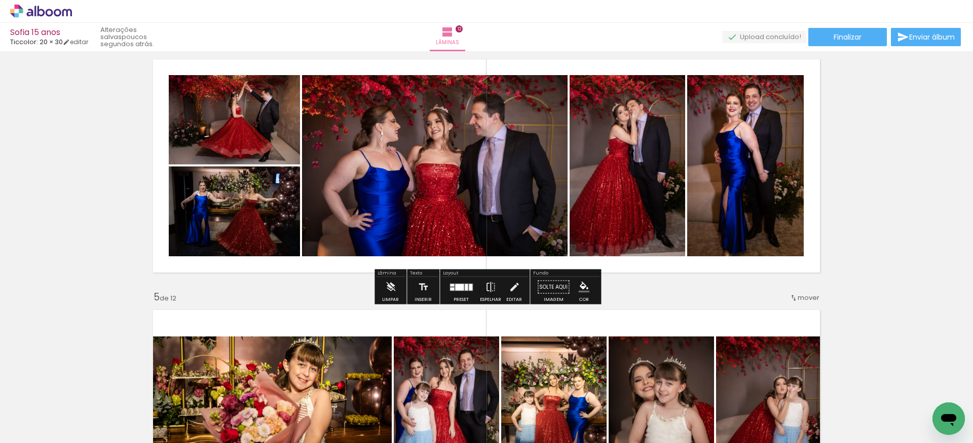
scroll to position [782, 0]
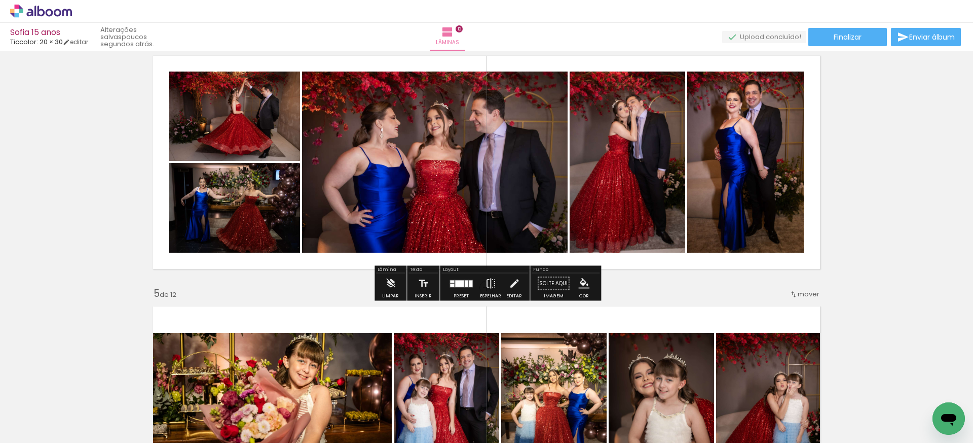
click at [486, 283] on iron-icon at bounding box center [490, 283] width 11 height 20
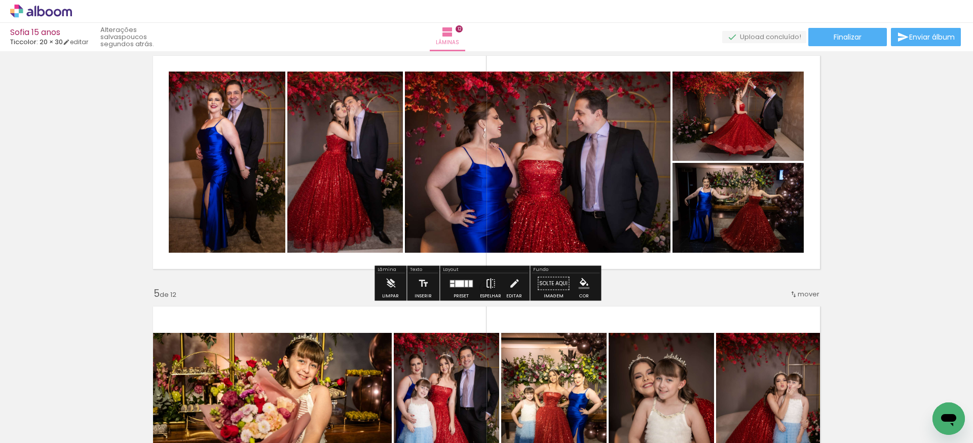
click at [487, 283] on iron-icon at bounding box center [490, 283] width 11 height 20
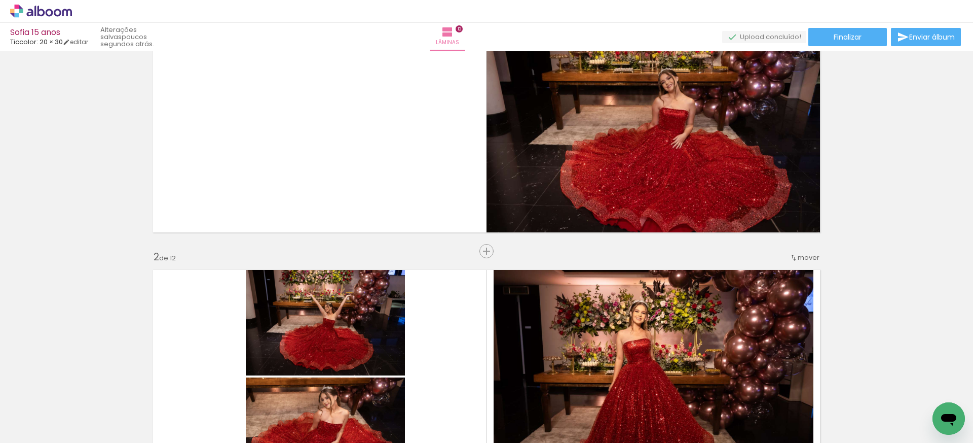
scroll to position [0, 0]
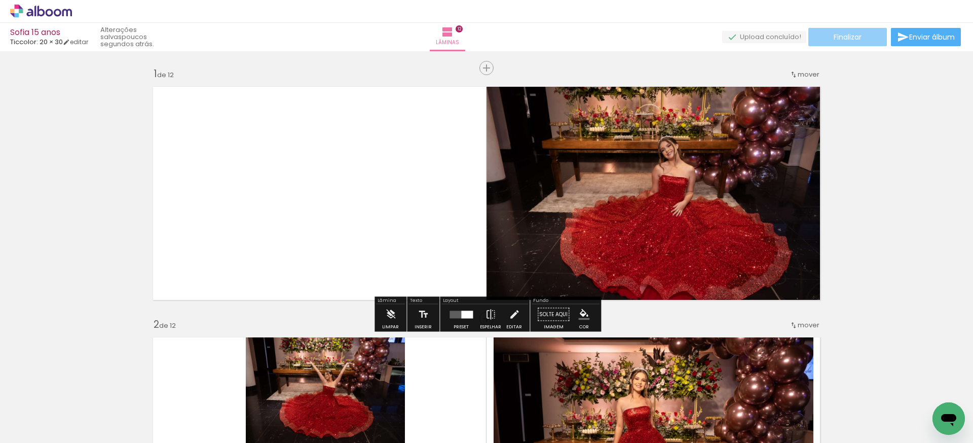
click at [867, 33] on paper-button "Finalizar" at bounding box center [848, 37] width 79 height 18
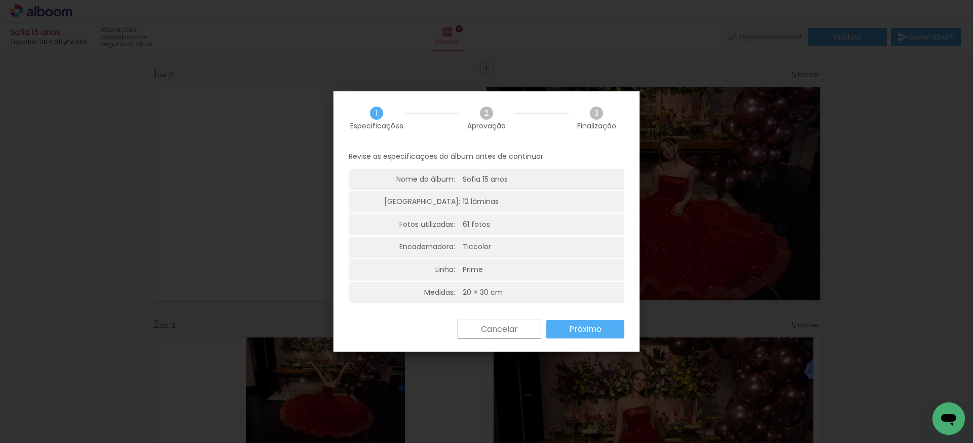
click at [0, 0] on slot "Próximo" at bounding box center [0, 0] width 0 height 0
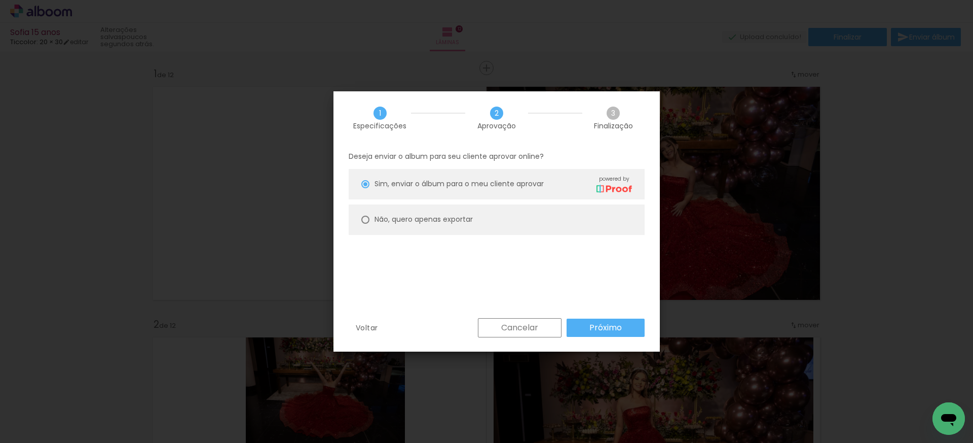
click at [0, 0] on slot "Não, quero apenas exportar" at bounding box center [0, 0] width 0 height 0
type paper-radio-button "on"
click at [0, 0] on slot "Próximo" at bounding box center [0, 0] width 0 height 0
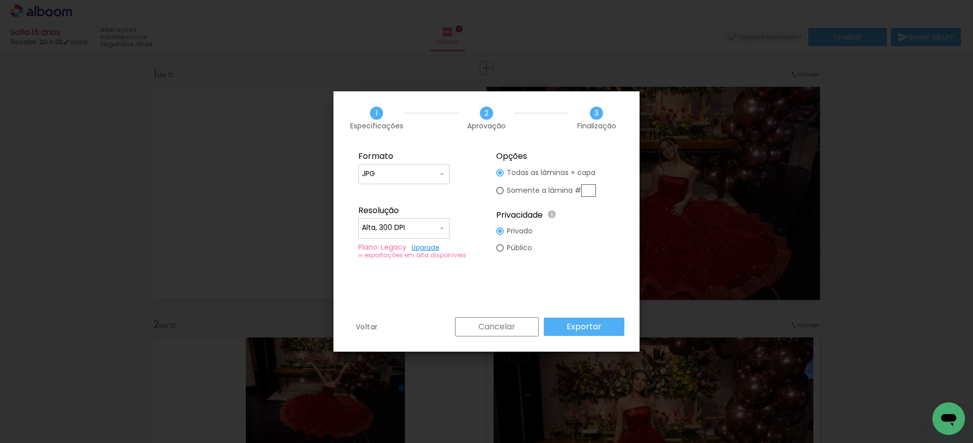
click at [417, 228] on input "Alta, 300 DPI" at bounding box center [400, 228] width 76 height 10
drag, startPoint x: 410, startPoint y: 248, endPoint x: 416, endPoint y: 252, distance: 6.6
click at [410, 248] on paper-item "Baixa" at bounding box center [403, 246] width 91 height 20
type input "Baixa"
click at [0, 0] on slot "Exportar" at bounding box center [0, 0] width 0 height 0
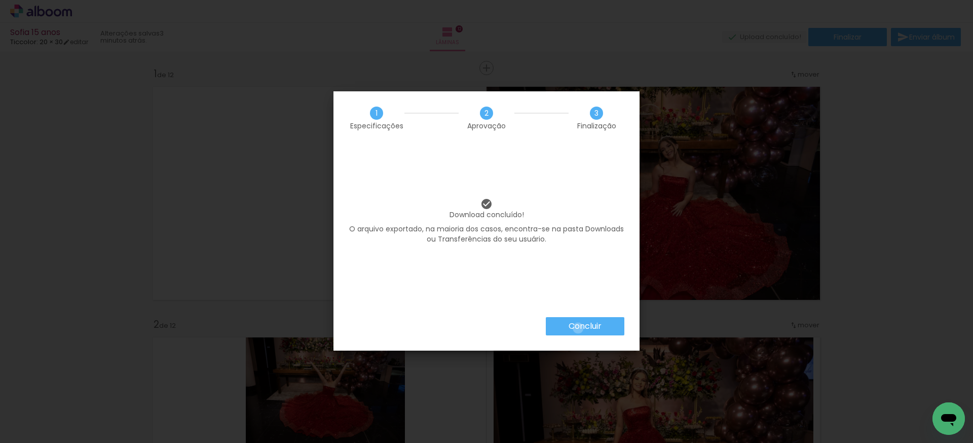
click at [0, 0] on slot "Concluir" at bounding box center [0, 0] width 0 height 0
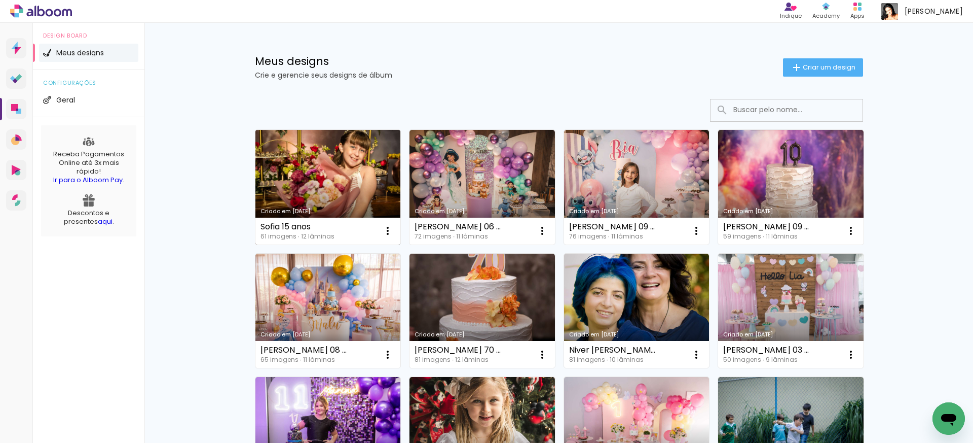
click at [352, 161] on link "Criado em [DATE]" at bounding box center [327, 187] width 145 height 115
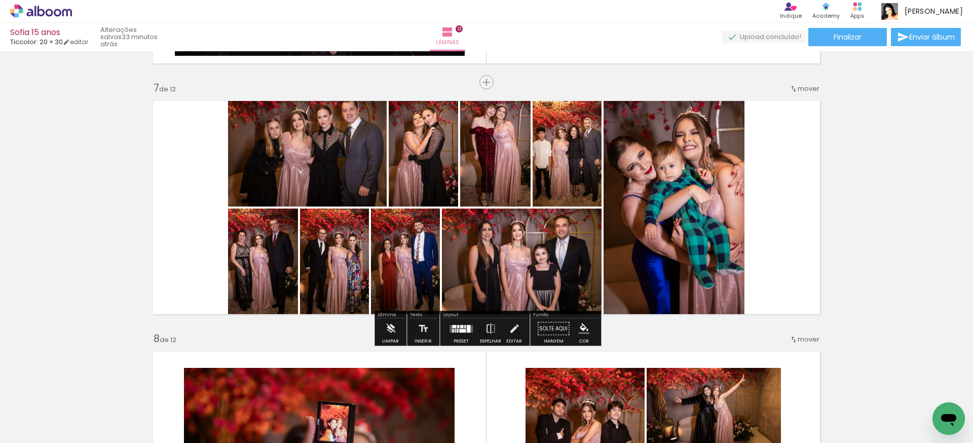
scroll to position [1502, 0]
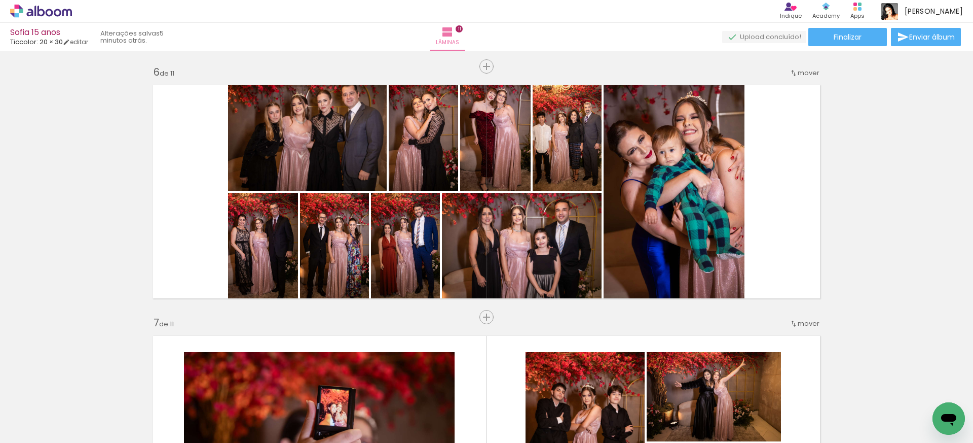
scroll to position [0, 2563]
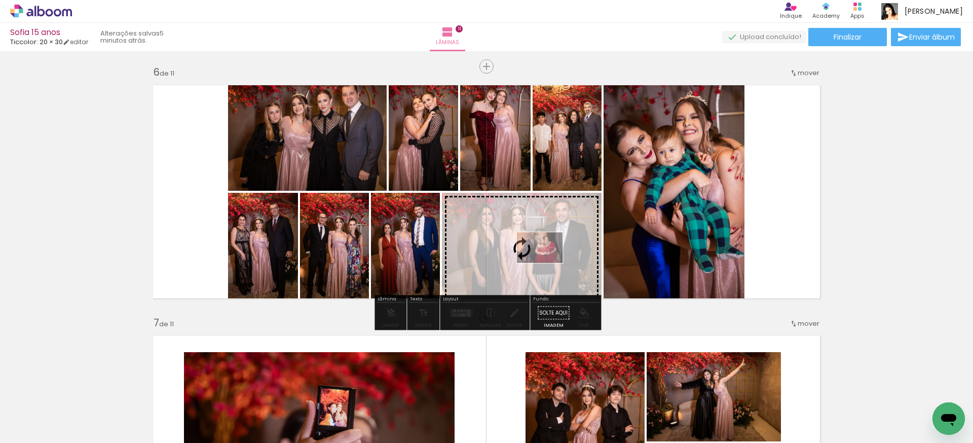
drag, startPoint x: 613, startPoint y: 416, endPoint x: 547, endPoint y: 263, distance: 167.1
click at [547, 263] on quentale-workspace at bounding box center [486, 221] width 973 height 443
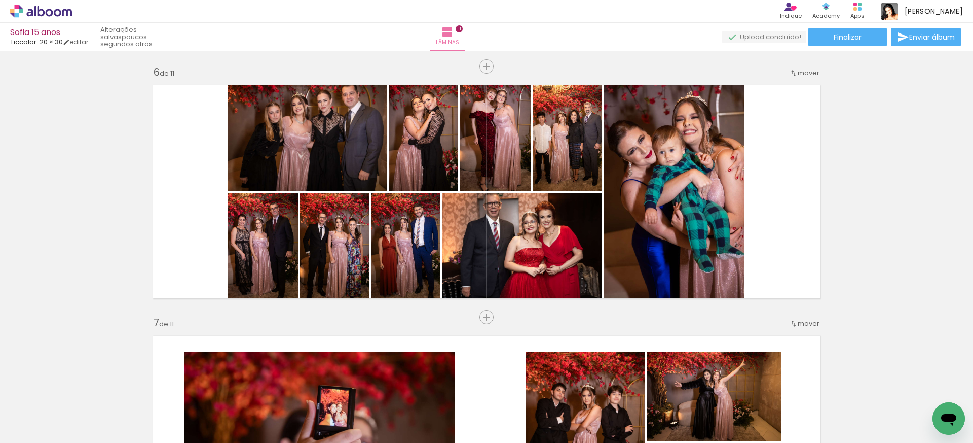
click at [33, 429] on span "Adicionar Fotos" at bounding box center [36, 428] width 30 height 11
click at [0, 0] on input "file" at bounding box center [0, 0] width 0 height 0
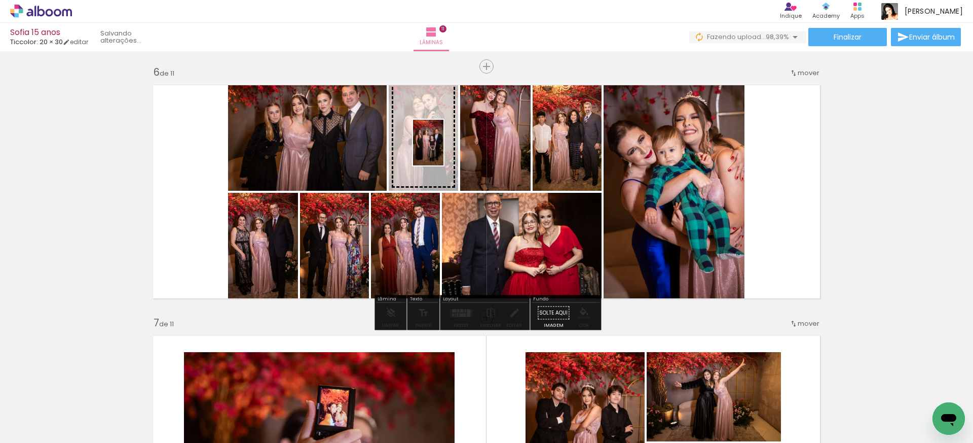
drag, startPoint x: 931, startPoint y: 400, endPoint x: 444, endPoint y: 150, distance: 548.2
click at [444, 150] on quentale-workspace at bounding box center [486, 221] width 973 height 443
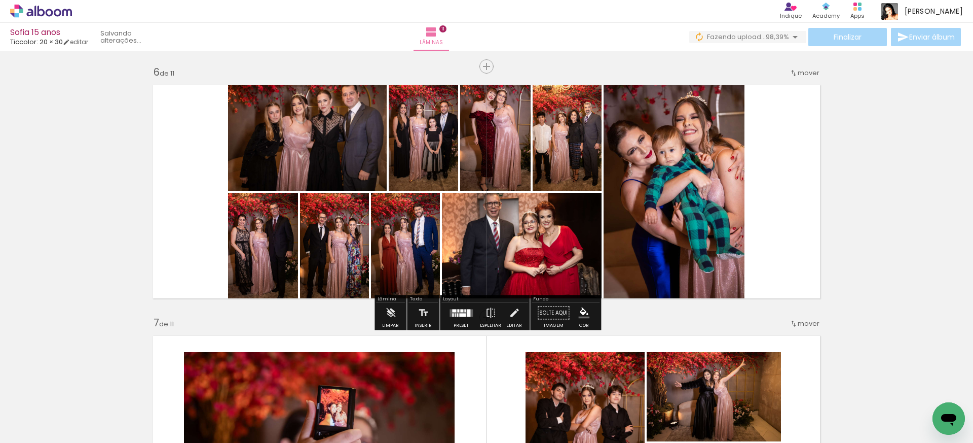
click at [857, 186] on div "Inserir lâmina 1 de 11 Inserir lâmina 2 de 11 Inserir lâmina 3 de 11 Inserir lâ…" at bounding box center [486, 304] width 973 height 3006
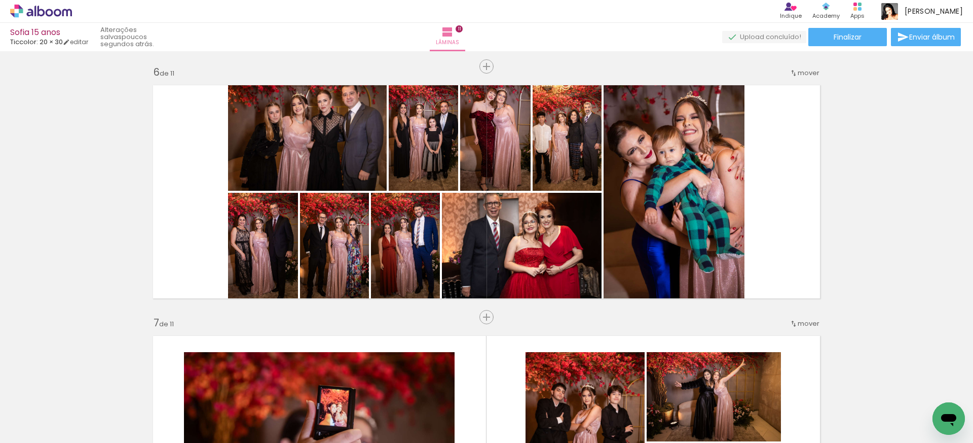
scroll to position [0, 2633]
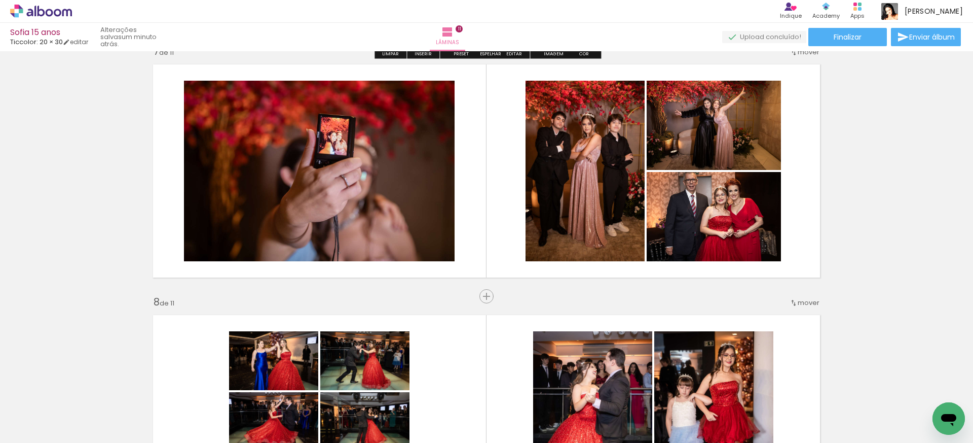
scroll to position [1529, 0]
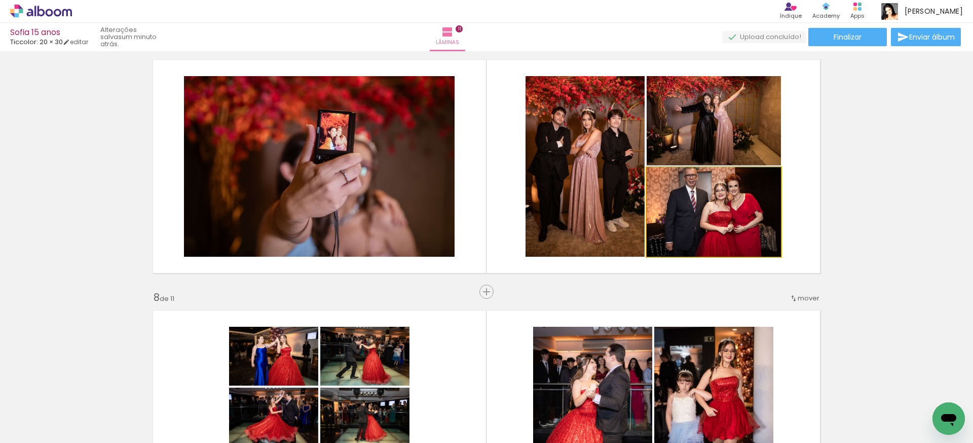
click at [753, 212] on quentale-photo at bounding box center [714, 211] width 134 height 89
